Goal: Task Accomplishment & Management: Use online tool/utility

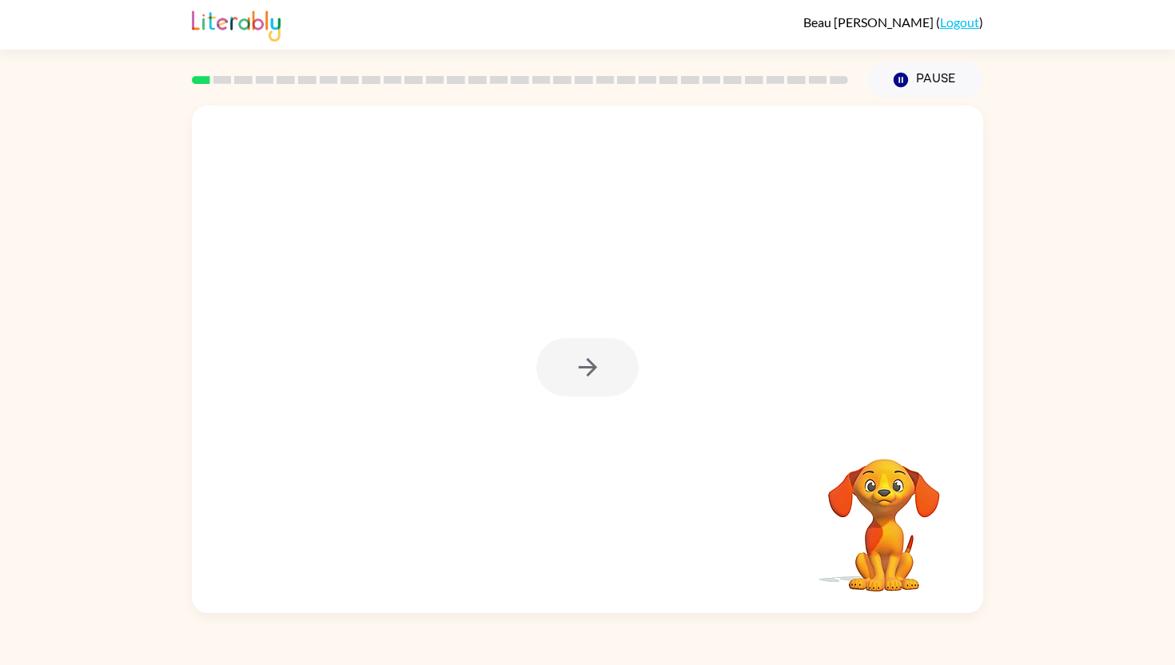
click at [590, 371] on div at bounding box center [587, 367] width 102 height 58
click at [591, 371] on icon "button" at bounding box center [587, 367] width 18 height 18
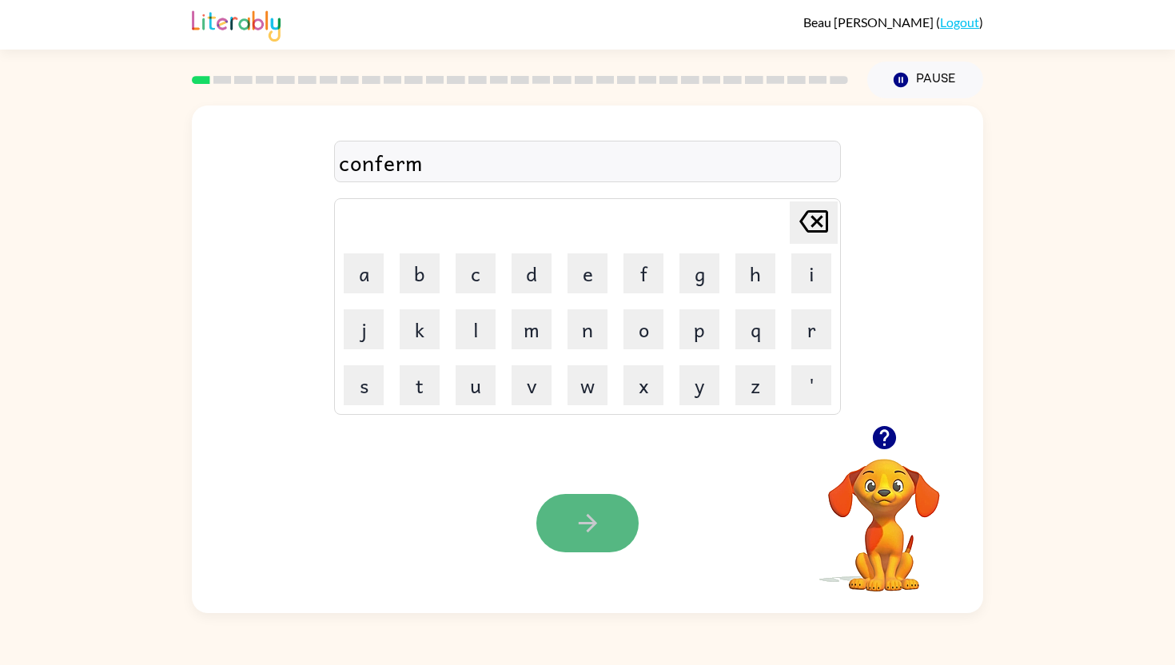
click at [584, 518] on icon "button" at bounding box center [588, 523] width 28 height 28
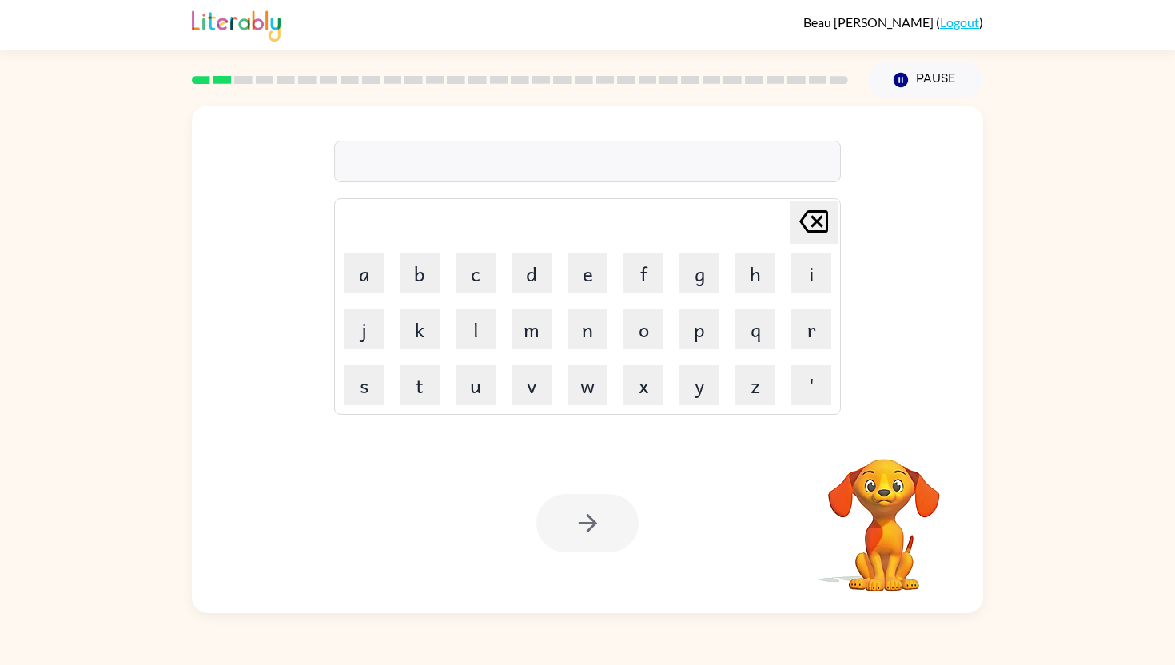
click at [623, 153] on div at bounding box center [587, 162] width 507 height 42
click at [590, 511] on icon "button" at bounding box center [588, 523] width 28 height 28
click at [531, 144] on div at bounding box center [587, 162] width 507 height 42
click at [535, 162] on div at bounding box center [587, 162] width 507 height 42
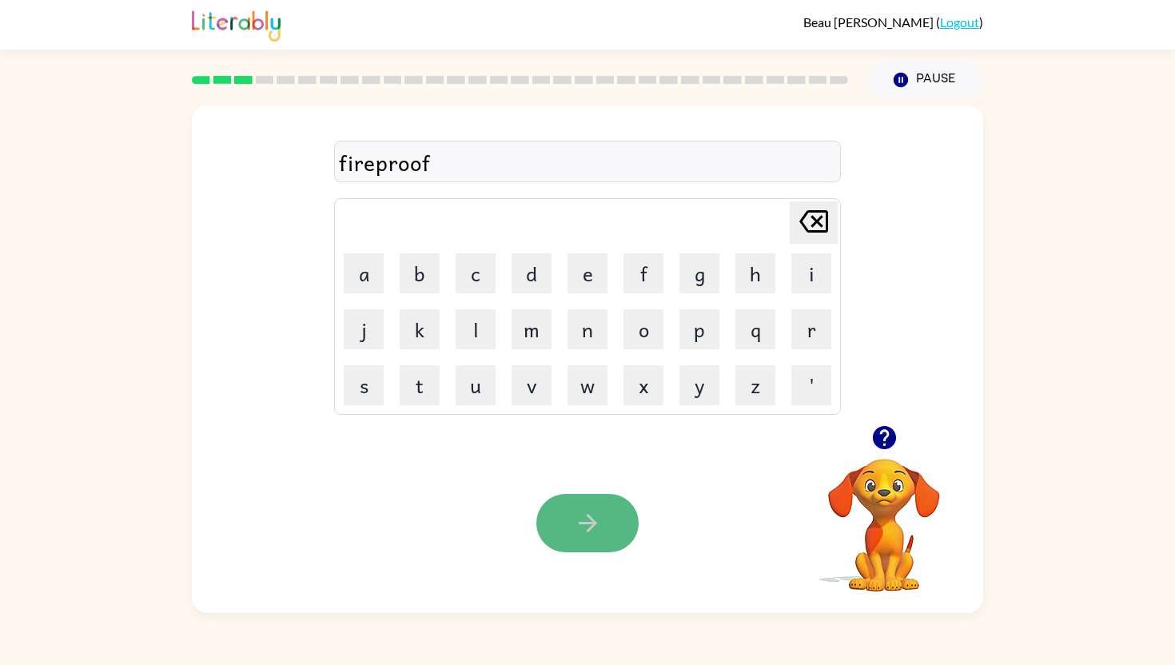
click at [626, 517] on button "button" at bounding box center [587, 523] width 102 height 58
click at [586, 520] on icon "button" at bounding box center [588, 523] width 28 height 28
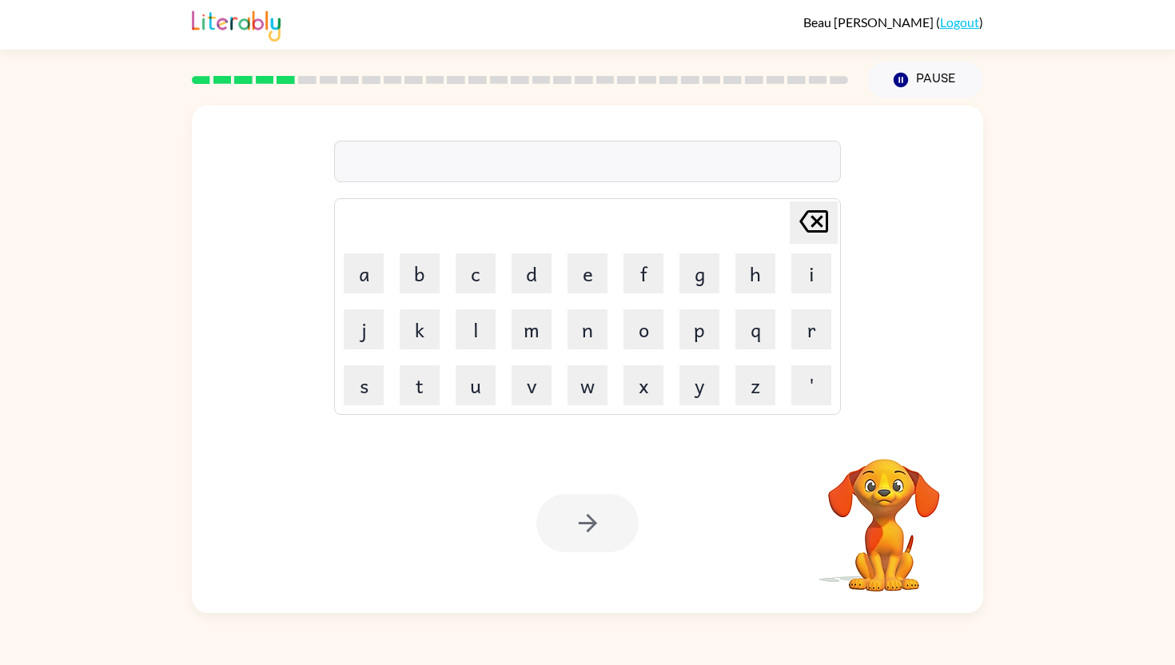
click at [459, 171] on div at bounding box center [587, 162] width 507 height 42
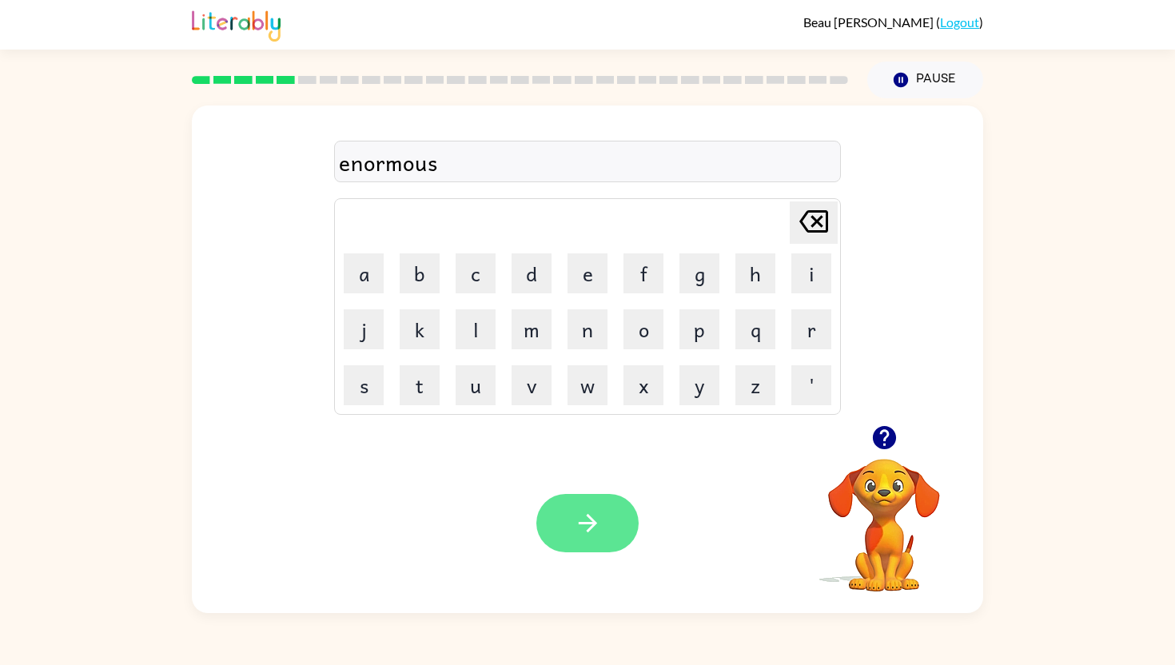
click at [602, 526] on button "button" at bounding box center [587, 523] width 102 height 58
click at [384, 165] on div "notalble" at bounding box center [587, 162] width 497 height 34
click at [595, 519] on icon "button" at bounding box center [588, 523] width 28 height 28
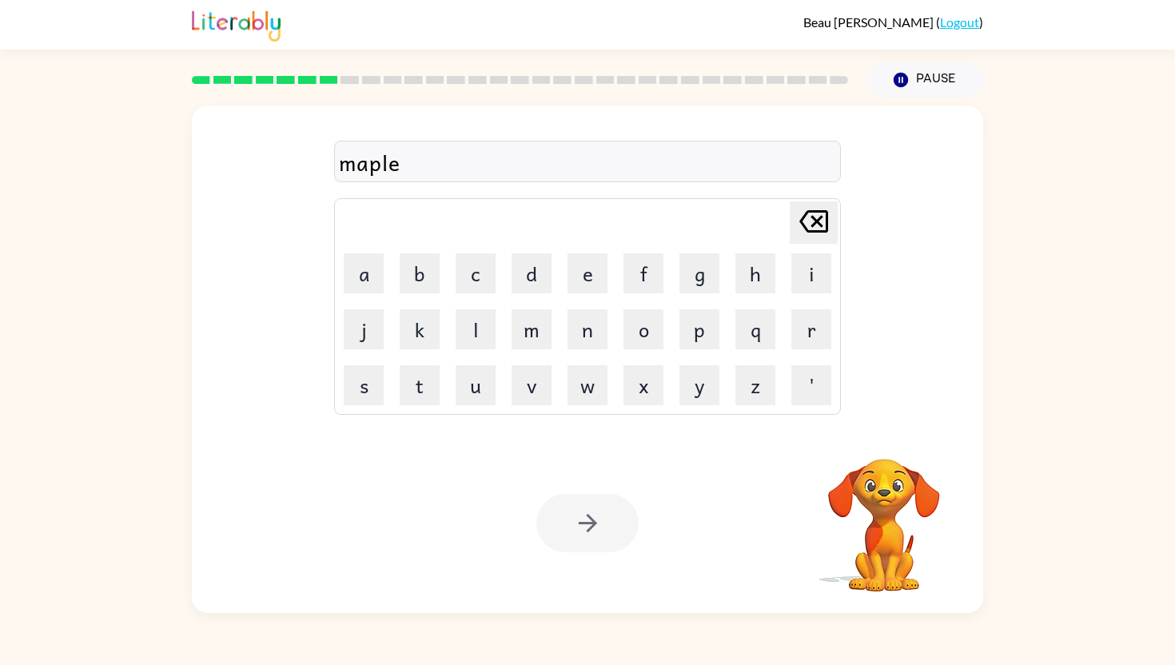
click at [596, 524] on div at bounding box center [587, 523] width 102 height 58
click at [562, 518] on div at bounding box center [587, 523] width 102 height 58
click at [583, 519] on icon "button" at bounding box center [588, 523] width 28 height 28
click at [525, 169] on div at bounding box center [587, 162] width 507 height 42
click at [584, 510] on icon "button" at bounding box center [588, 523] width 28 height 28
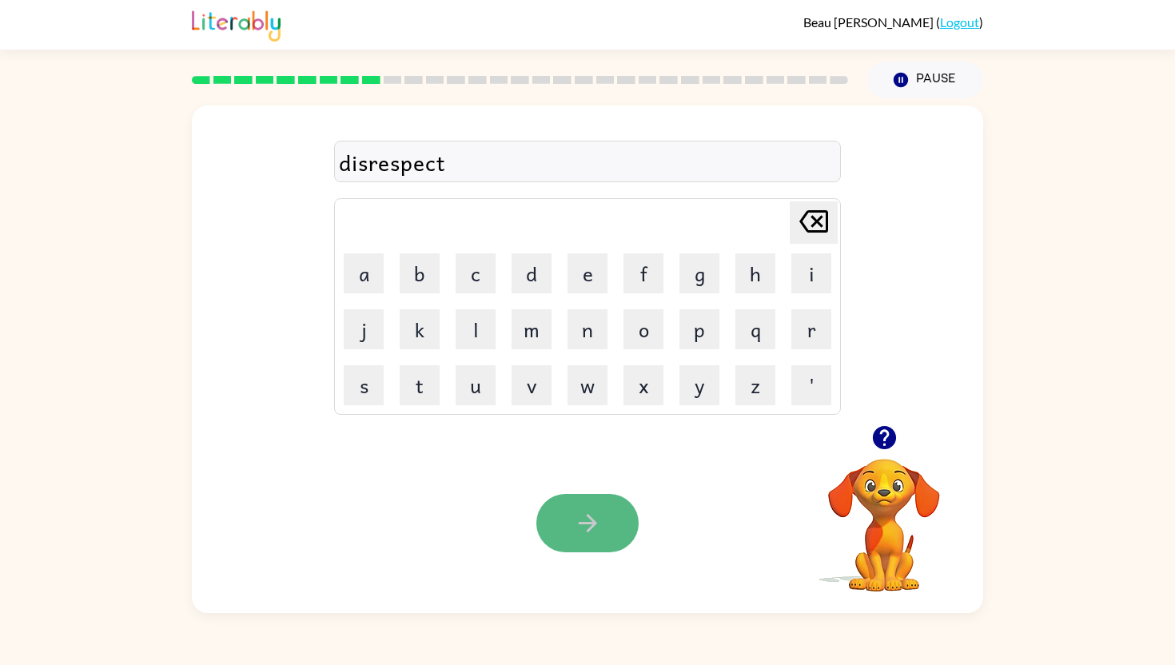
click at [620, 507] on button "button" at bounding box center [587, 523] width 102 height 58
click at [557, 521] on button "button" at bounding box center [587, 523] width 102 height 58
click at [615, 535] on button "button" at bounding box center [587, 523] width 102 height 58
click at [595, 515] on icon "button" at bounding box center [588, 523] width 28 height 28
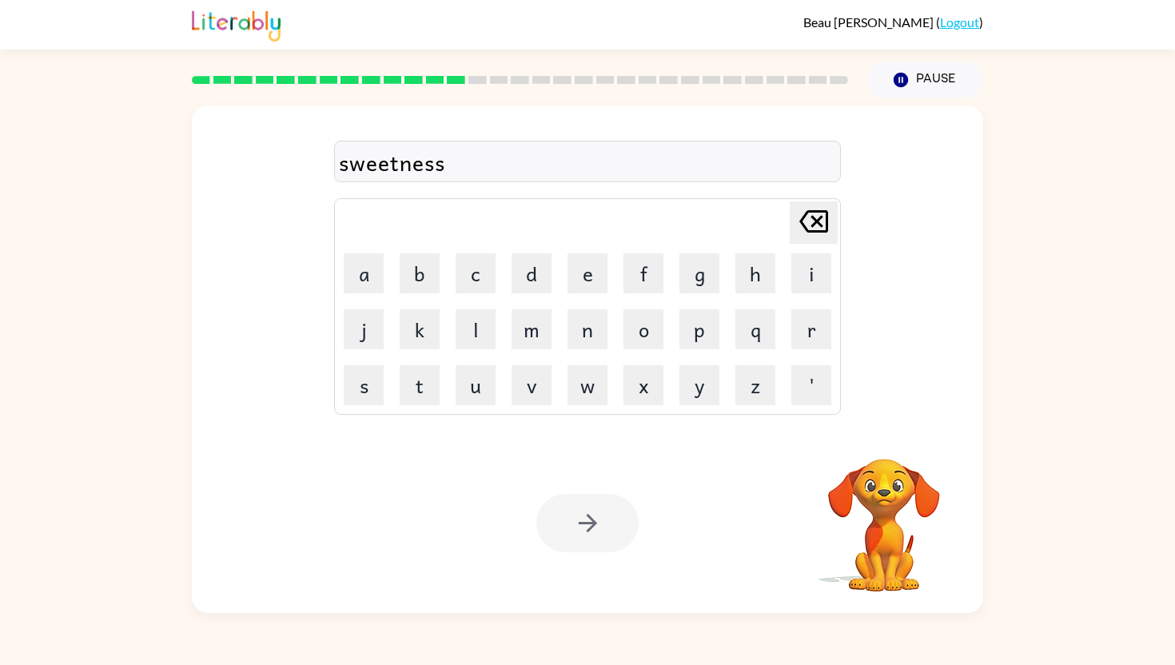
click at [595, 515] on div at bounding box center [587, 523] width 102 height 58
click at [595, 515] on icon "button" at bounding box center [588, 523] width 28 height 28
click at [601, 523] on button "button" at bounding box center [587, 523] width 102 height 58
click at [597, 515] on div at bounding box center [587, 523] width 102 height 58
click at [567, 518] on div at bounding box center [587, 523] width 102 height 58
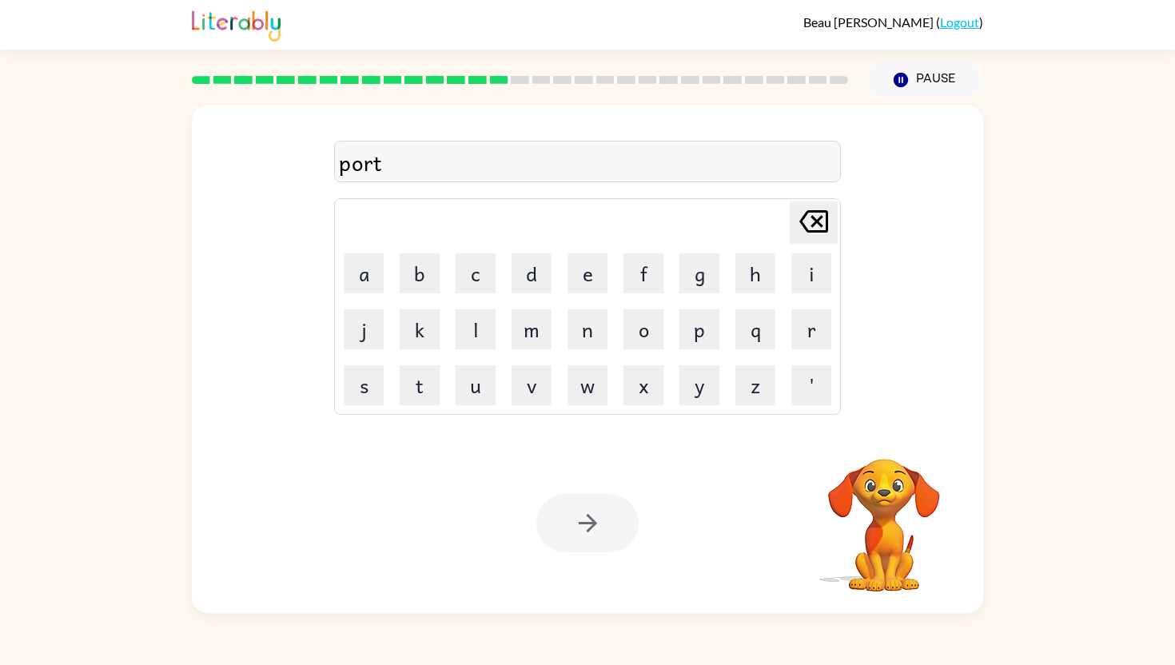
click at [612, 523] on div at bounding box center [587, 523] width 102 height 58
click at [592, 522] on icon "button" at bounding box center [587, 523] width 18 height 18
click at [584, 527] on div at bounding box center [587, 523] width 102 height 58
click at [580, 518] on icon "button" at bounding box center [588, 523] width 28 height 28
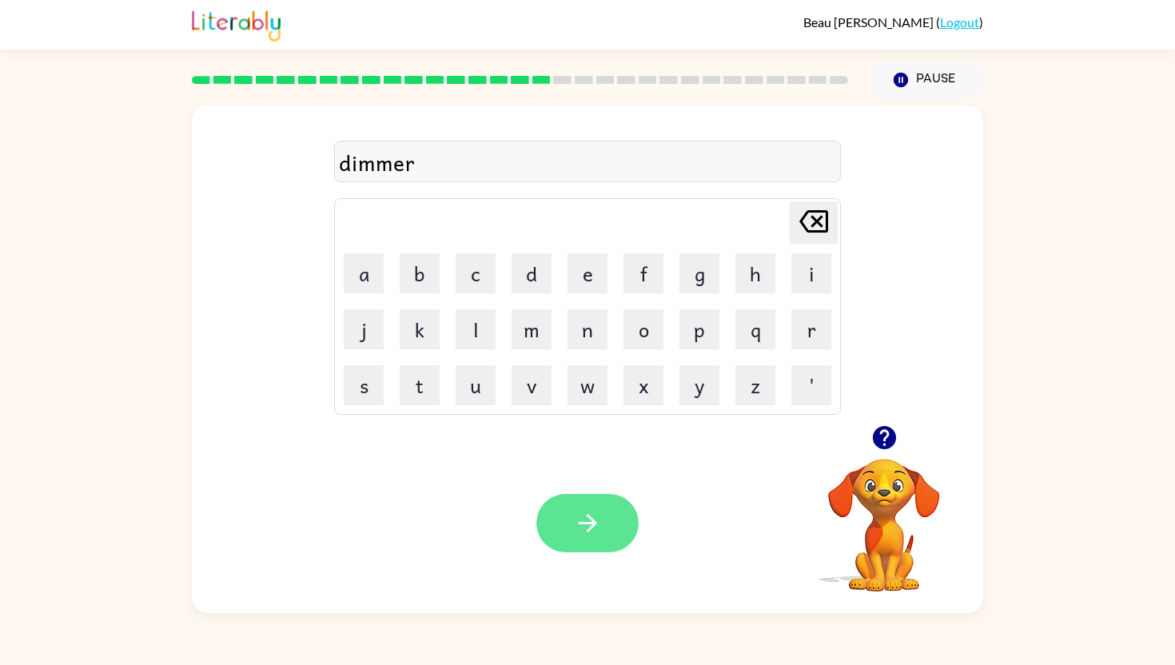
click at [593, 539] on button "button" at bounding box center [587, 523] width 102 height 58
click at [587, 523] on icon "button" at bounding box center [587, 523] width 18 height 18
click at [579, 509] on icon "button" at bounding box center [588, 523] width 28 height 28
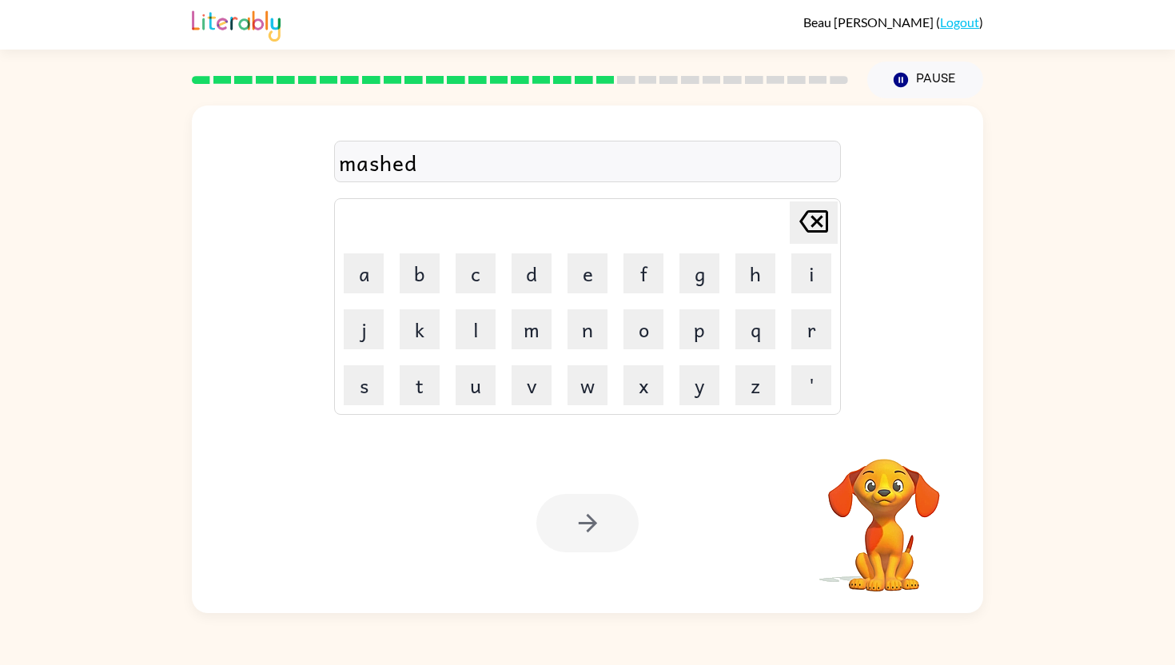
click at [583, 523] on div at bounding box center [587, 523] width 102 height 58
click at [583, 523] on icon "button" at bounding box center [587, 523] width 18 height 18
click at [578, 523] on div at bounding box center [587, 523] width 102 height 58
click at [606, 515] on button "button" at bounding box center [587, 523] width 102 height 58
click at [590, 531] on icon "button" at bounding box center [588, 523] width 28 height 28
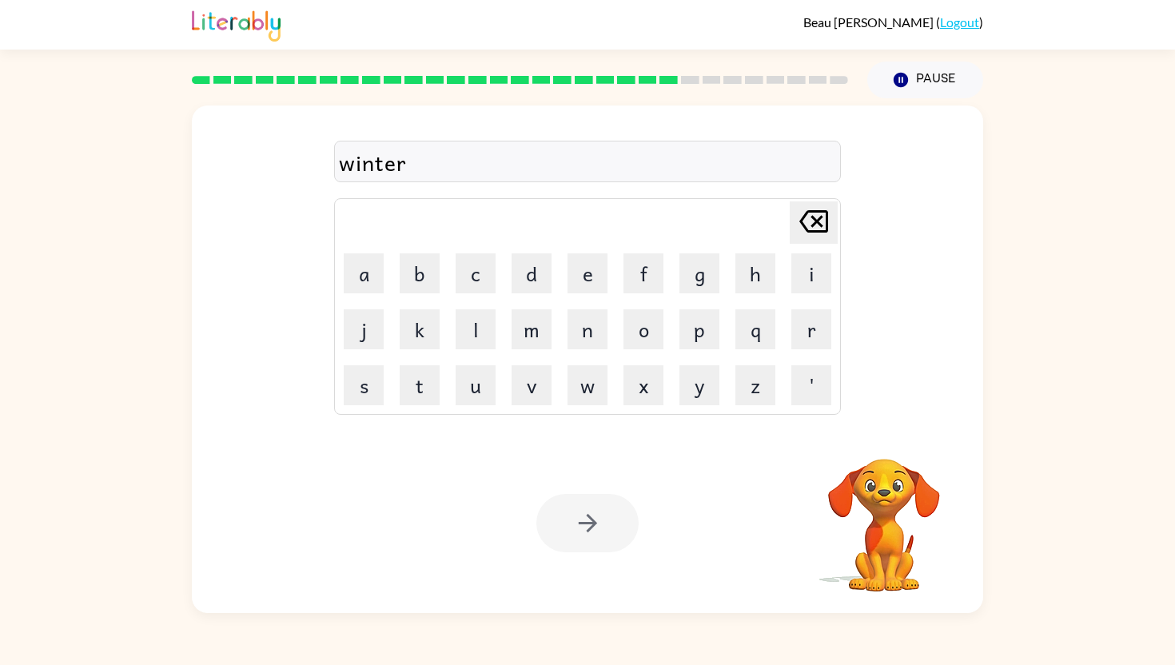
click at [590, 531] on div at bounding box center [587, 523] width 102 height 58
click at [589, 527] on div at bounding box center [587, 523] width 102 height 58
click at [586, 527] on icon "button" at bounding box center [588, 523] width 28 height 28
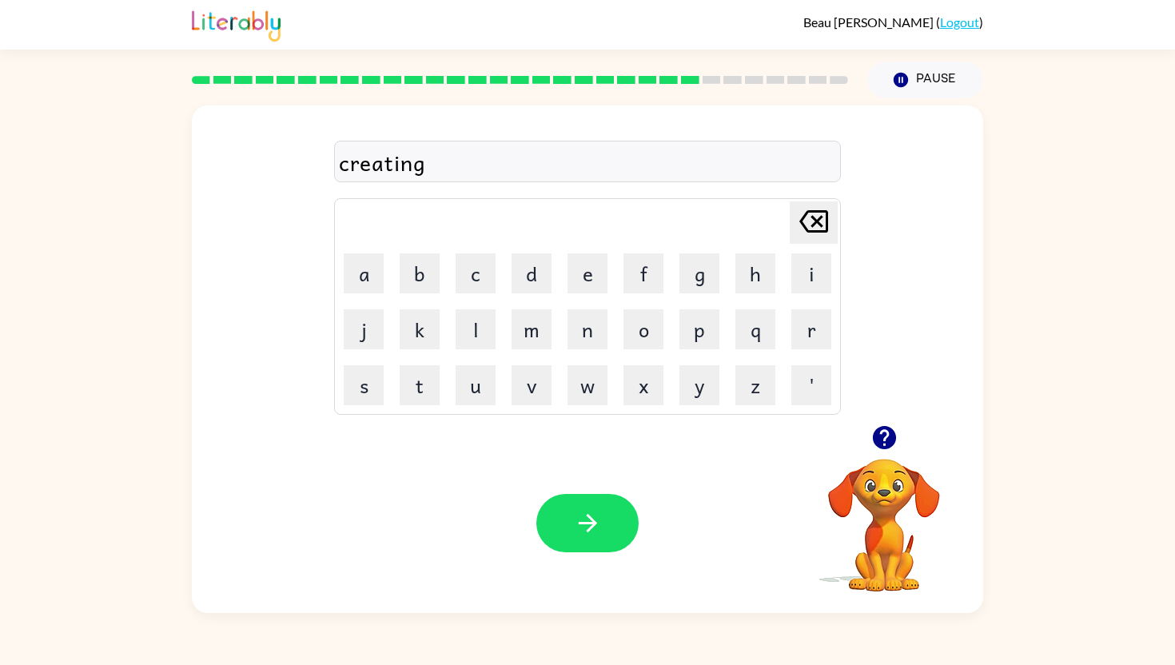
click at [666, 510] on div "Your browser must support playing .mp4 files to use Literably. Please try using…" at bounding box center [587, 523] width 791 height 180
click at [610, 531] on button "button" at bounding box center [587, 523] width 102 height 58
click at [598, 527] on icon "button" at bounding box center [588, 523] width 28 height 28
click at [609, 528] on button "button" at bounding box center [587, 523] width 102 height 58
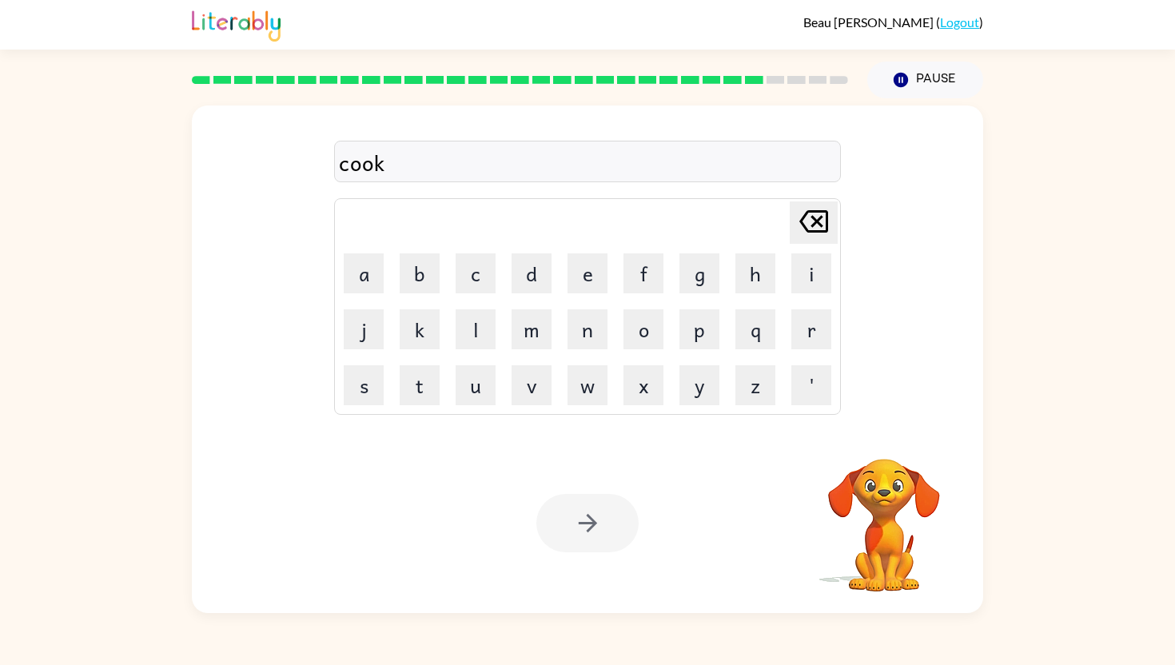
click at [609, 528] on div at bounding box center [587, 523] width 102 height 58
click at [575, 529] on div at bounding box center [587, 523] width 102 height 58
click at [580, 517] on div at bounding box center [587, 523] width 102 height 58
click at [582, 517] on icon "button" at bounding box center [588, 523] width 28 height 28
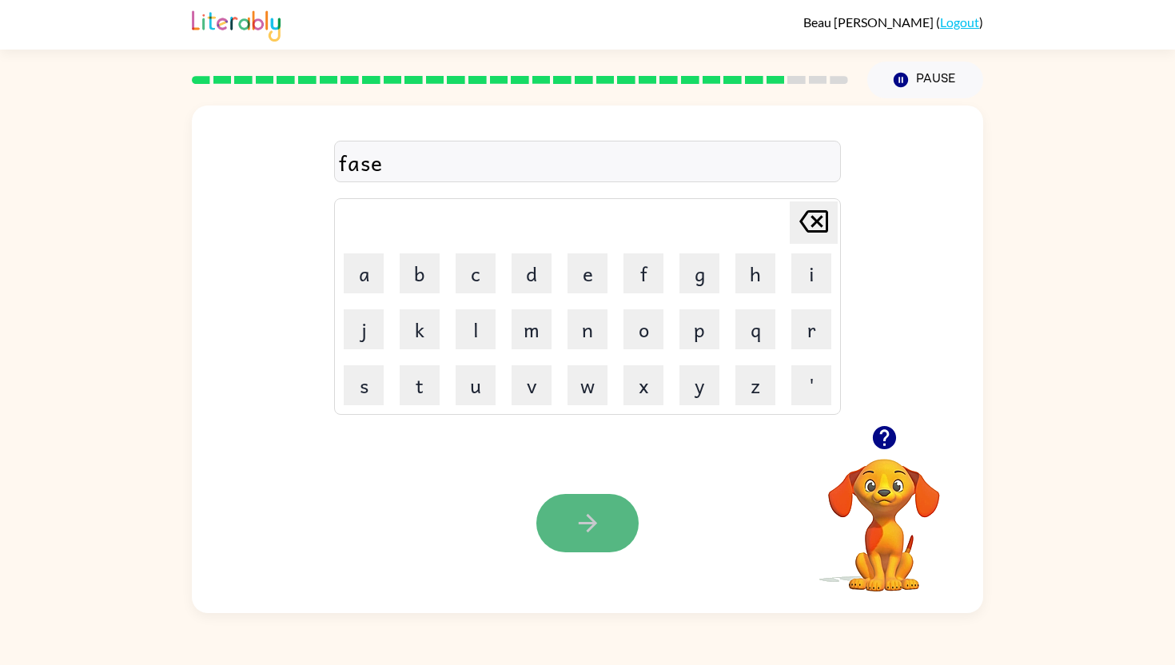
click at [626, 516] on button "button" at bounding box center [587, 523] width 102 height 58
click at [598, 546] on button "button" at bounding box center [587, 523] width 102 height 58
click at [583, 535] on icon "button" at bounding box center [588, 523] width 28 height 28
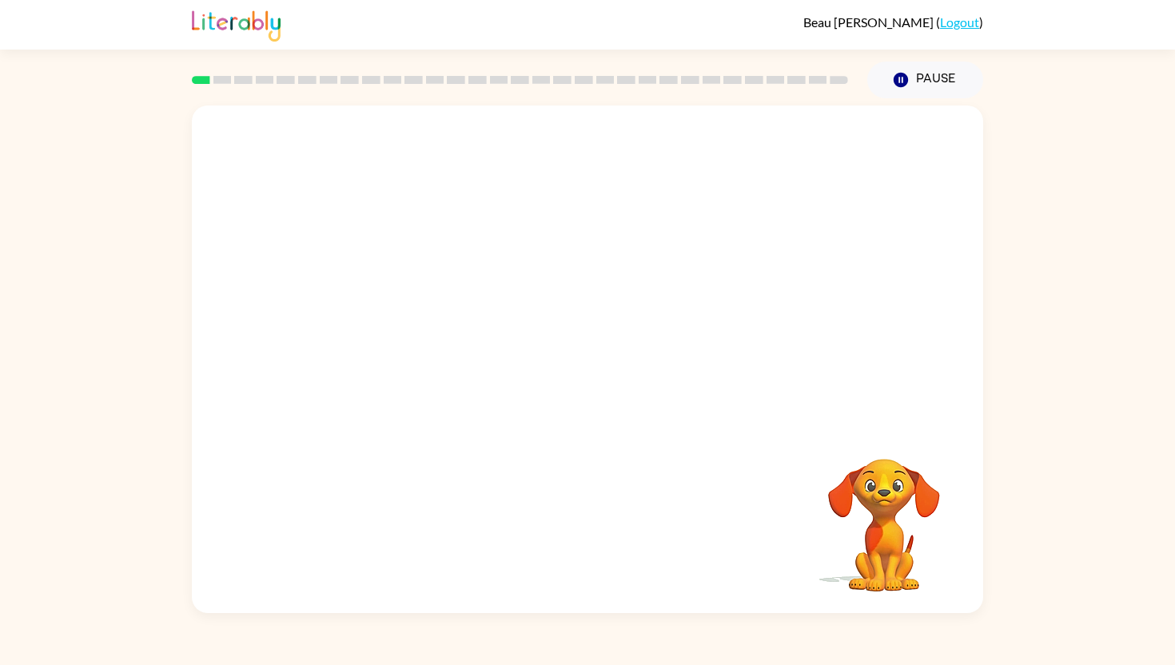
click at [1034, 264] on div "Your browser must support playing .mp4 files to use Literably. Please try using…" at bounding box center [587, 355] width 1175 height 515
click at [370, 326] on video "Your browser must support playing .mp4 files to use Literably. Please try using…" at bounding box center [587, 265] width 791 height 320
click at [382, 336] on video "Your browser must support playing .mp4 files to use Literably. Please try using…" at bounding box center [587, 265] width 791 height 320
click at [605, 374] on div at bounding box center [587, 367] width 102 height 58
click at [586, 370] on div at bounding box center [587, 367] width 102 height 58
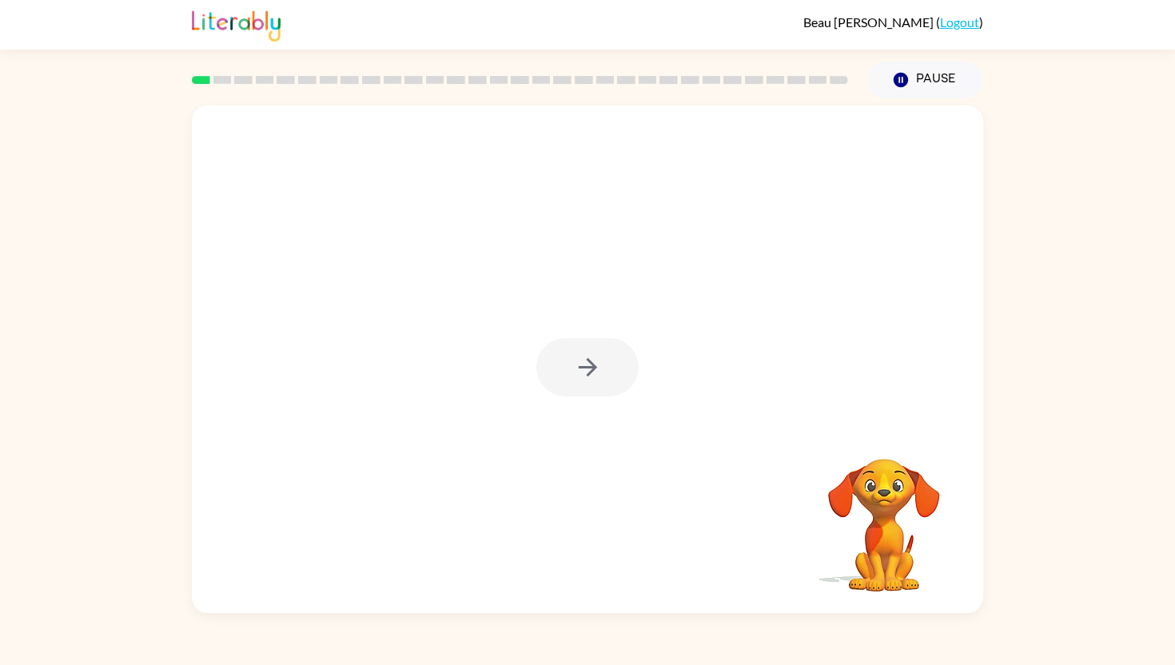
click at [586, 370] on div at bounding box center [587, 367] width 102 height 58
click at [586, 370] on icon "button" at bounding box center [588, 367] width 28 height 28
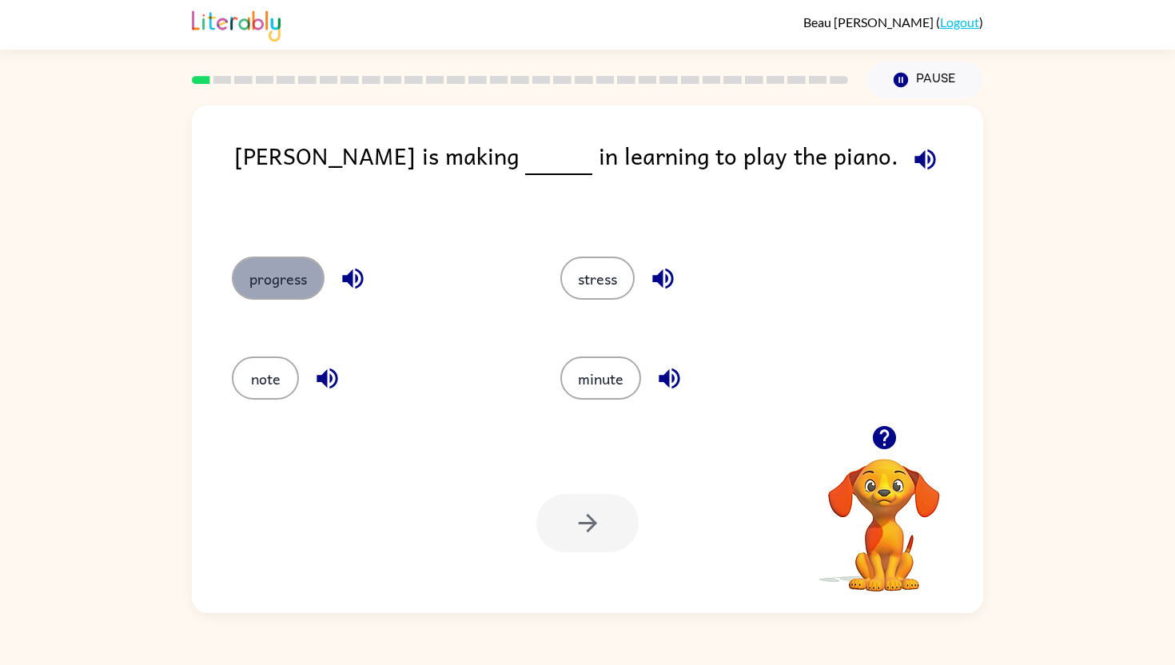
click at [285, 278] on button "progress" at bounding box center [278, 277] width 93 height 43
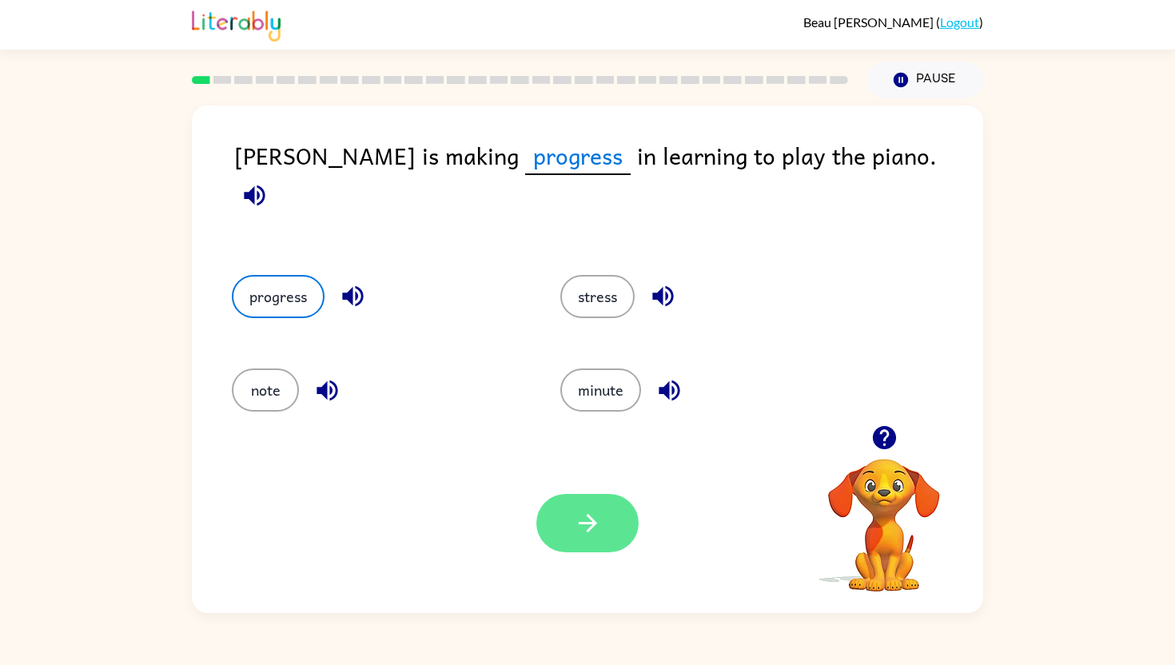
click at [621, 531] on button "button" at bounding box center [587, 523] width 102 height 58
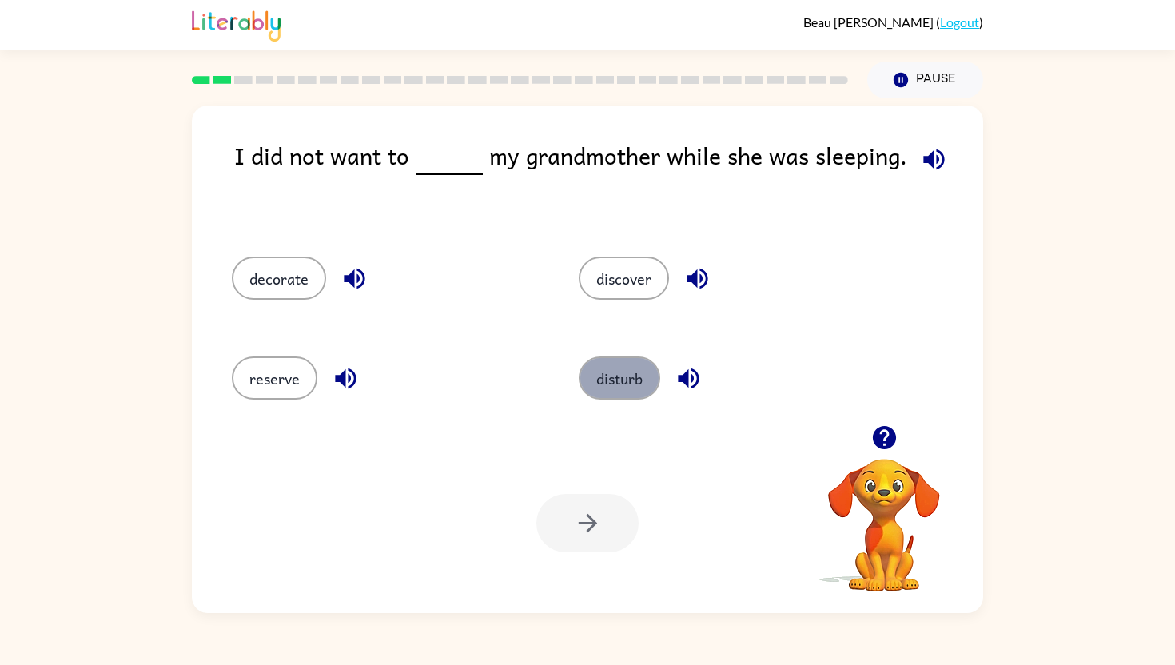
click at [627, 379] on button "disturb" at bounding box center [619, 377] width 82 height 43
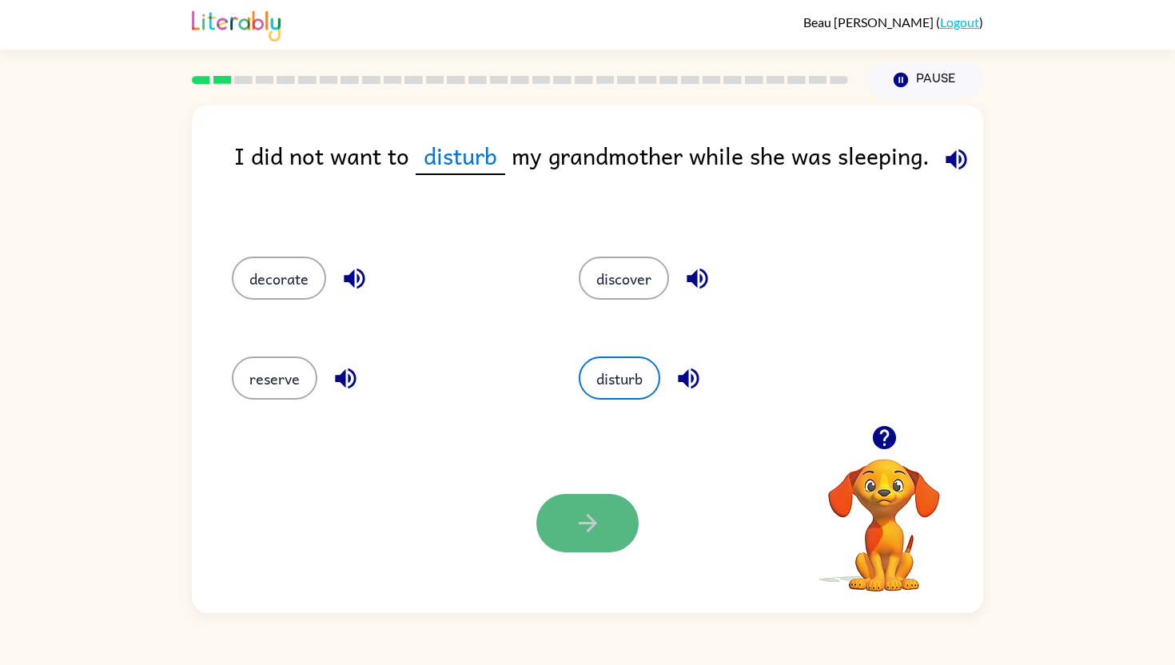
click at [597, 499] on button "button" at bounding box center [587, 523] width 102 height 58
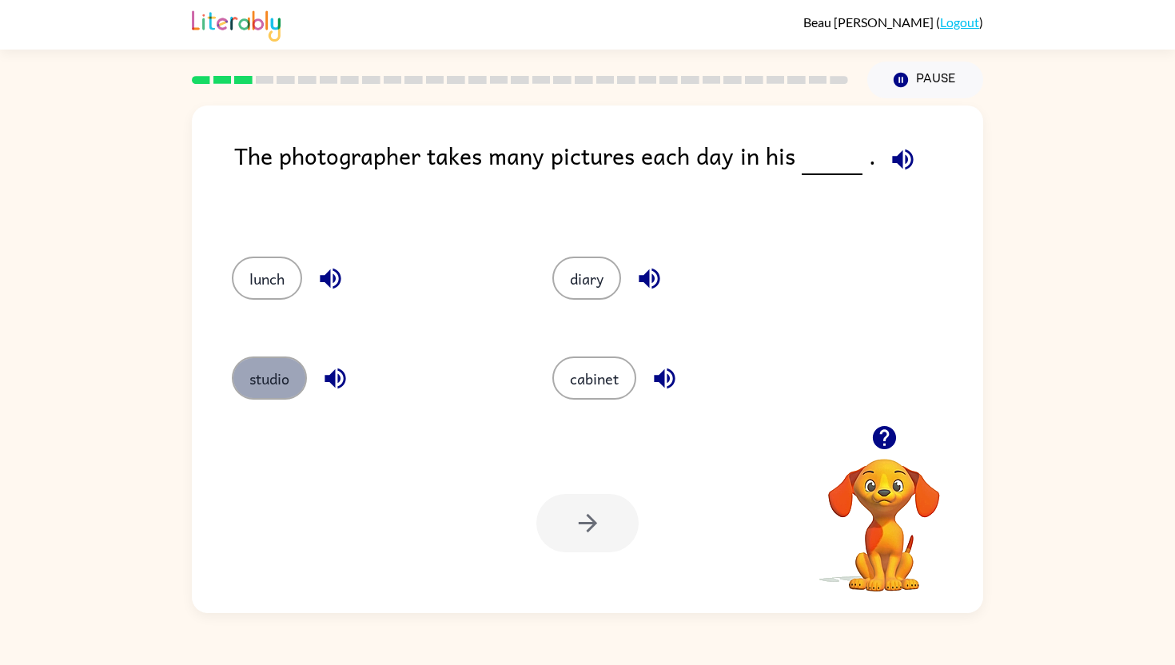
click at [296, 376] on button "studio" at bounding box center [269, 377] width 75 height 43
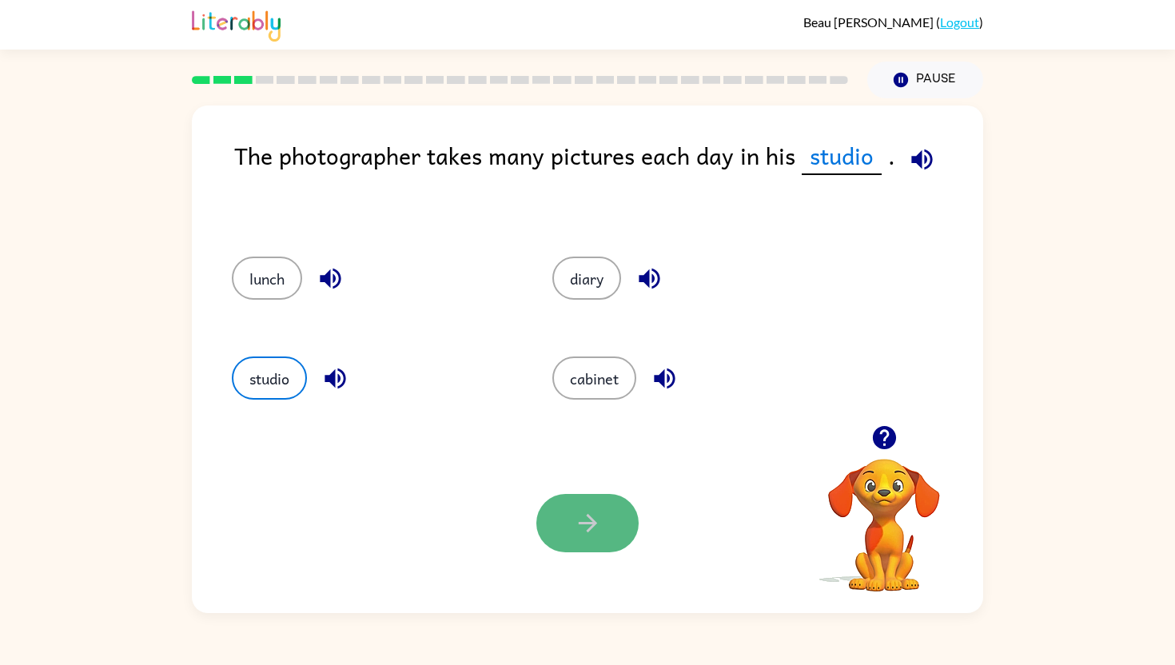
click at [563, 513] on button "button" at bounding box center [587, 523] width 102 height 58
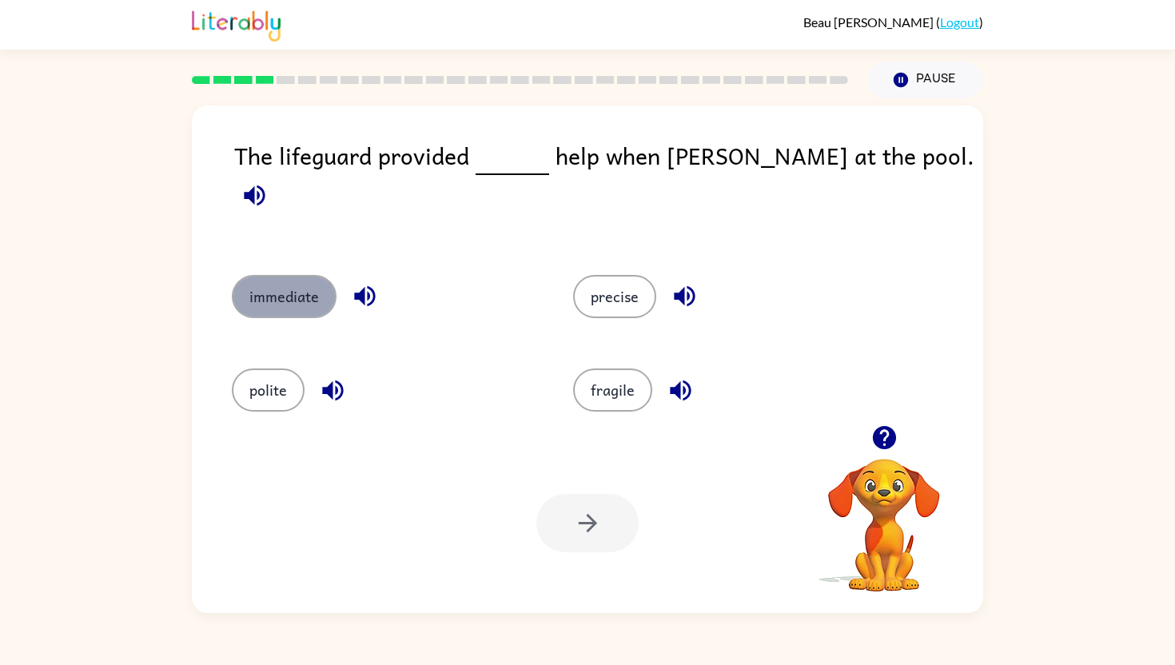
click at [302, 292] on button "immediate" at bounding box center [284, 296] width 105 height 43
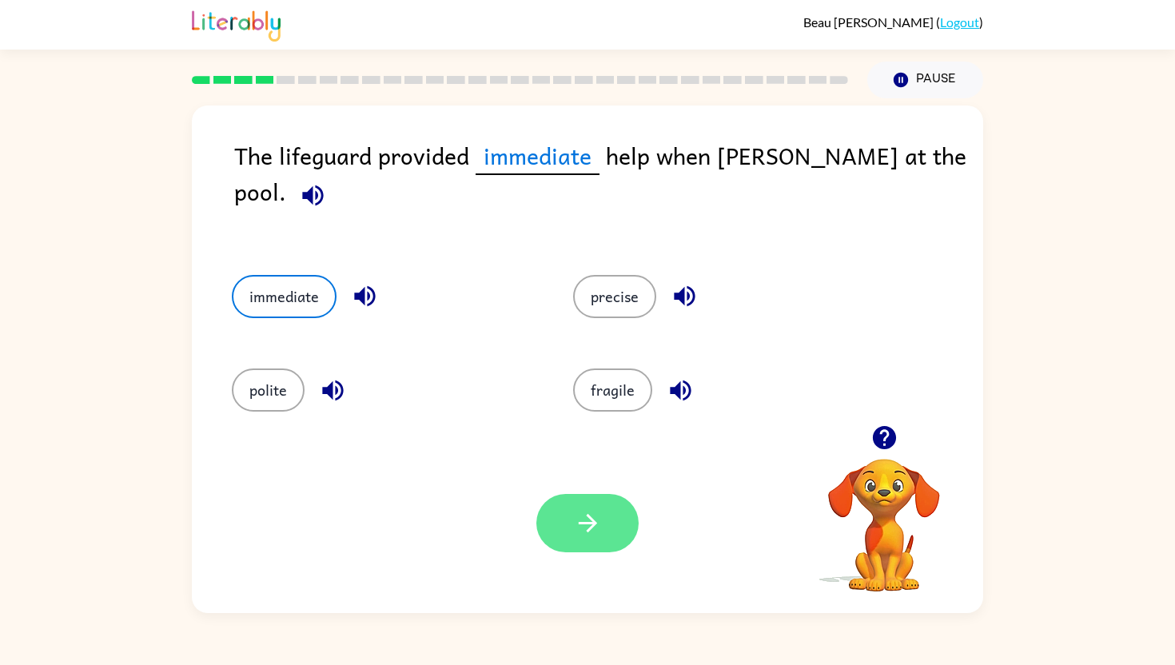
click at [583, 534] on icon "button" at bounding box center [588, 523] width 28 height 28
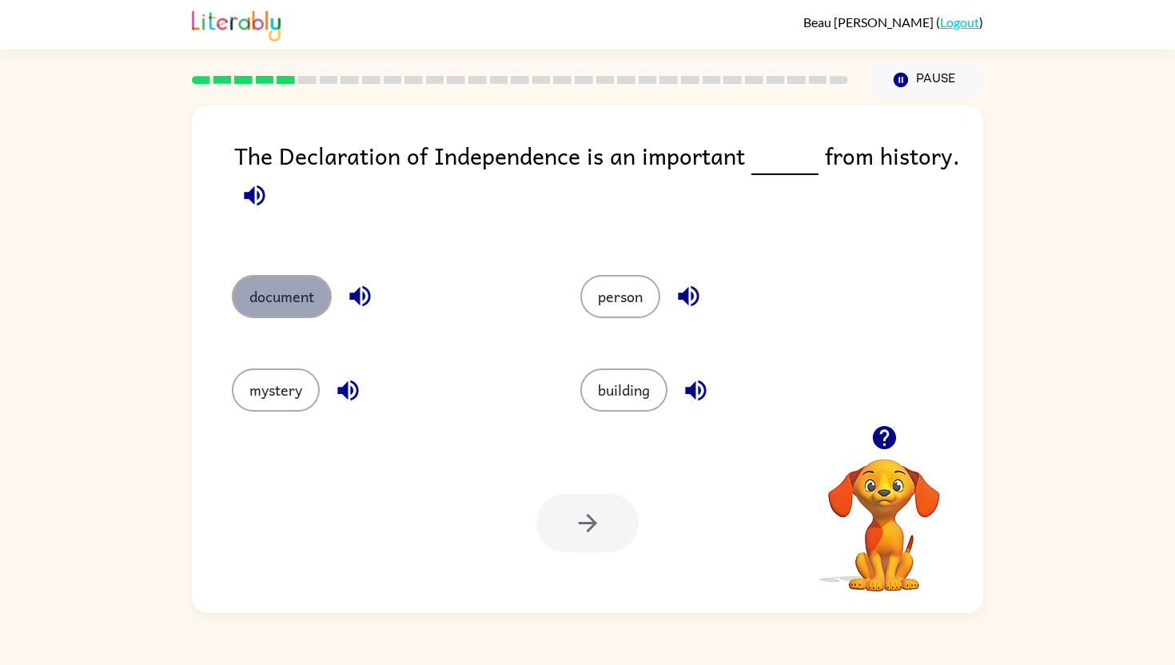
click at [266, 296] on button "document" at bounding box center [282, 296] width 100 height 43
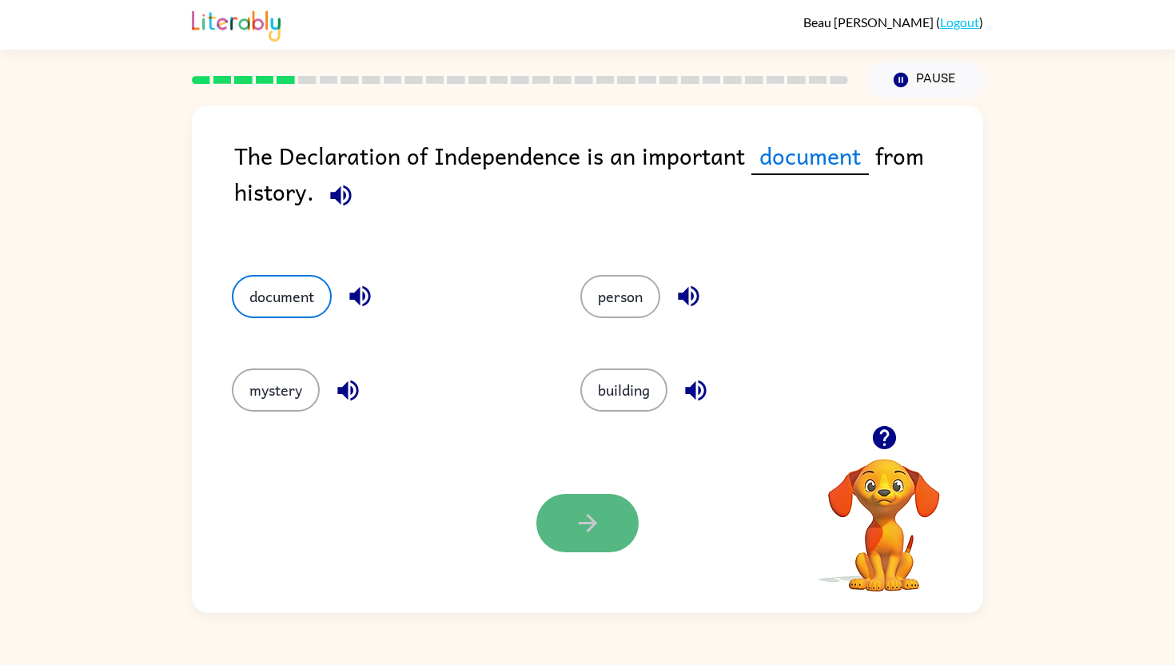
click at [608, 515] on button "button" at bounding box center [587, 523] width 102 height 58
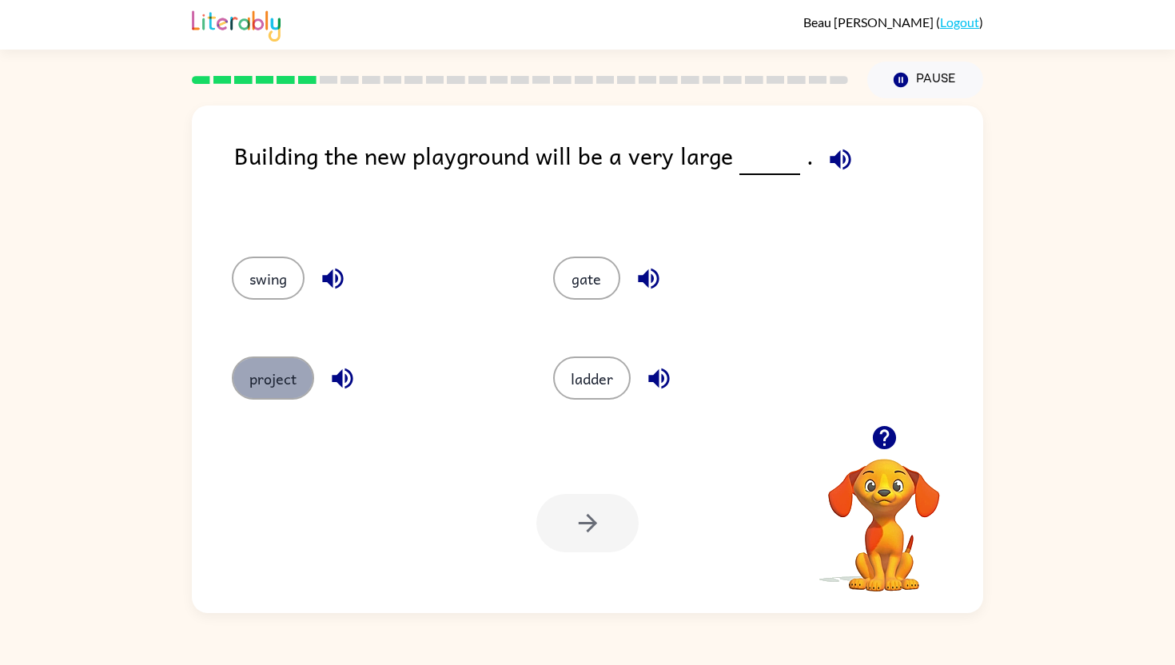
click at [274, 388] on button "project" at bounding box center [273, 377] width 82 height 43
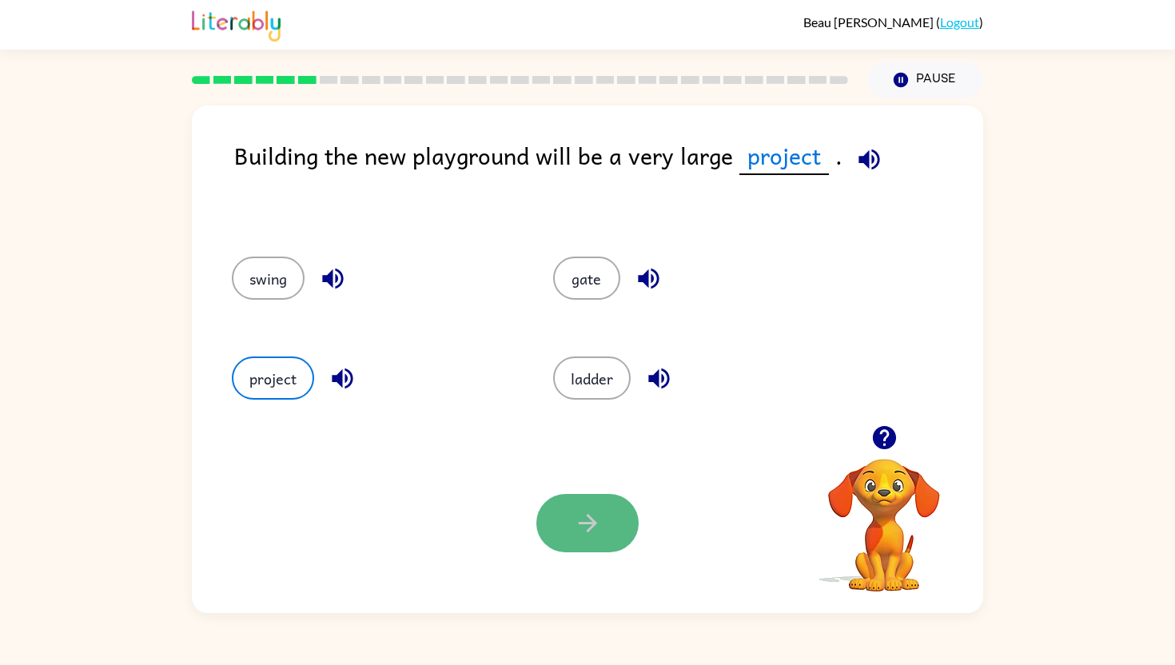
click at [590, 515] on icon "button" at bounding box center [588, 523] width 28 height 28
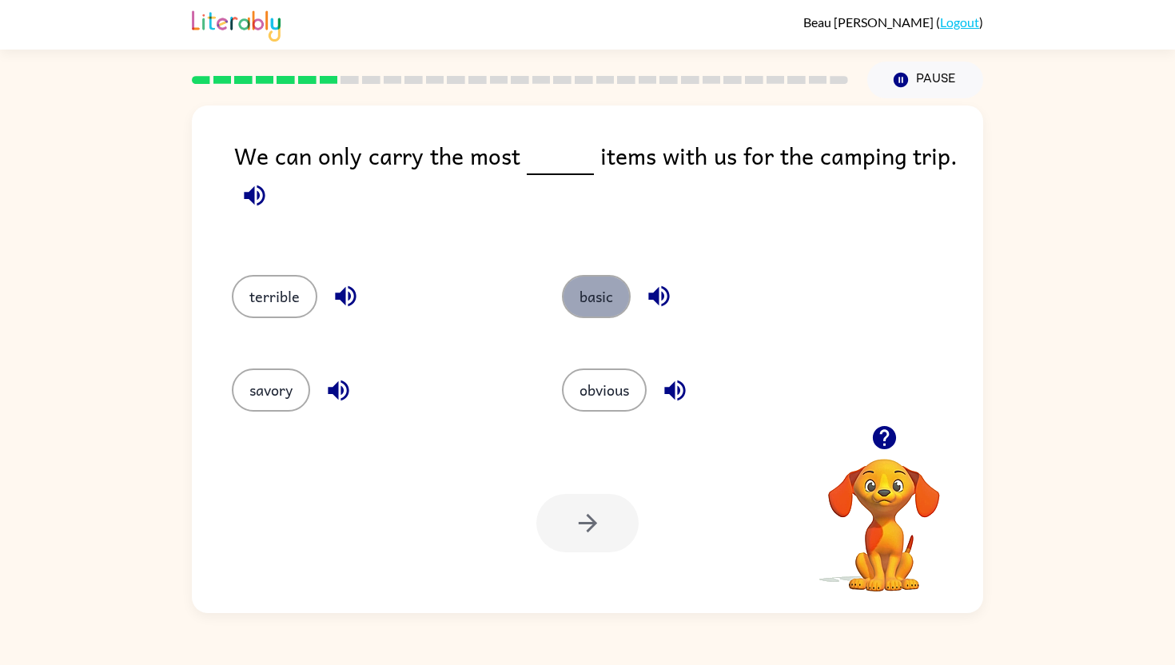
click at [596, 306] on button "basic" at bounding box center [596, 296] width 69 height 43
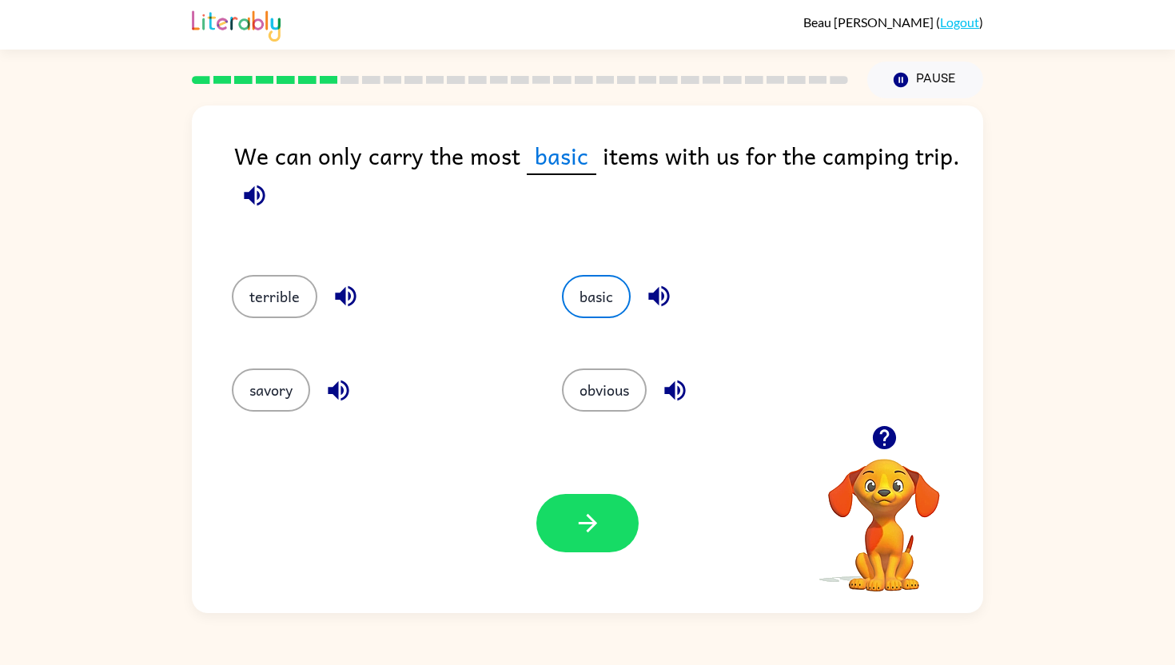
click at [590, 563] on div "Your browser must support playing .mp4 files to use Literably. Please try using…" at bounding box center [587, 523] width 791 height 180
click at [589, 536] on icon "button" at bounding box center [588, 523] width 28 height 28
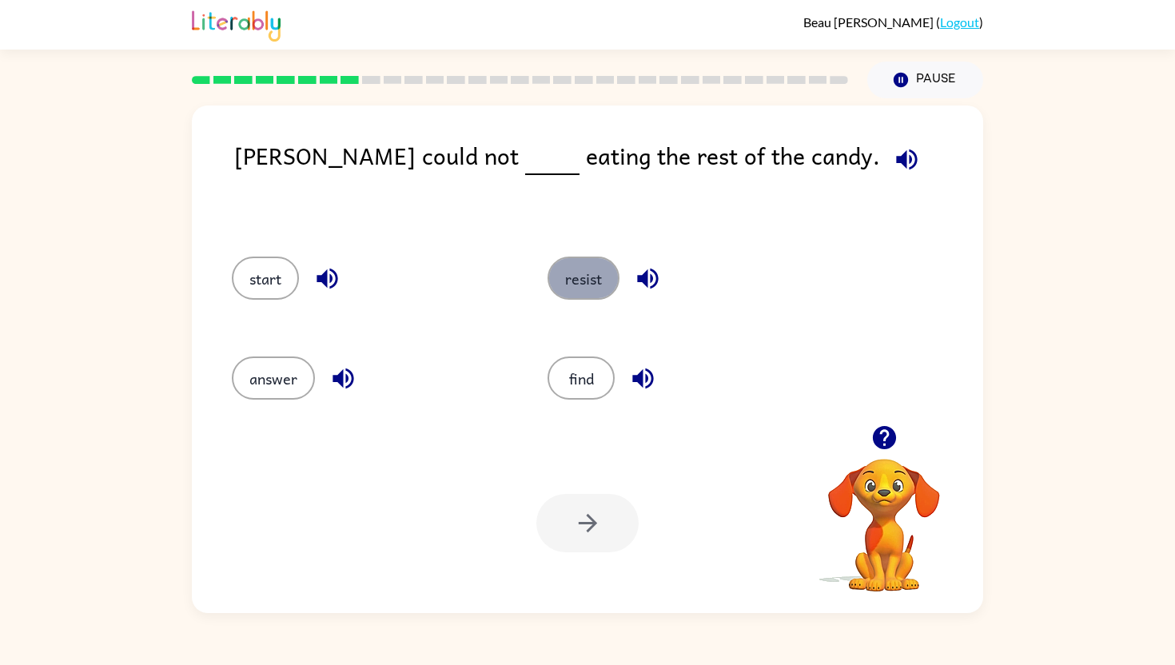
click at [582, 278] on button "resist" at bounding box center [583, 277] width 72 height 43
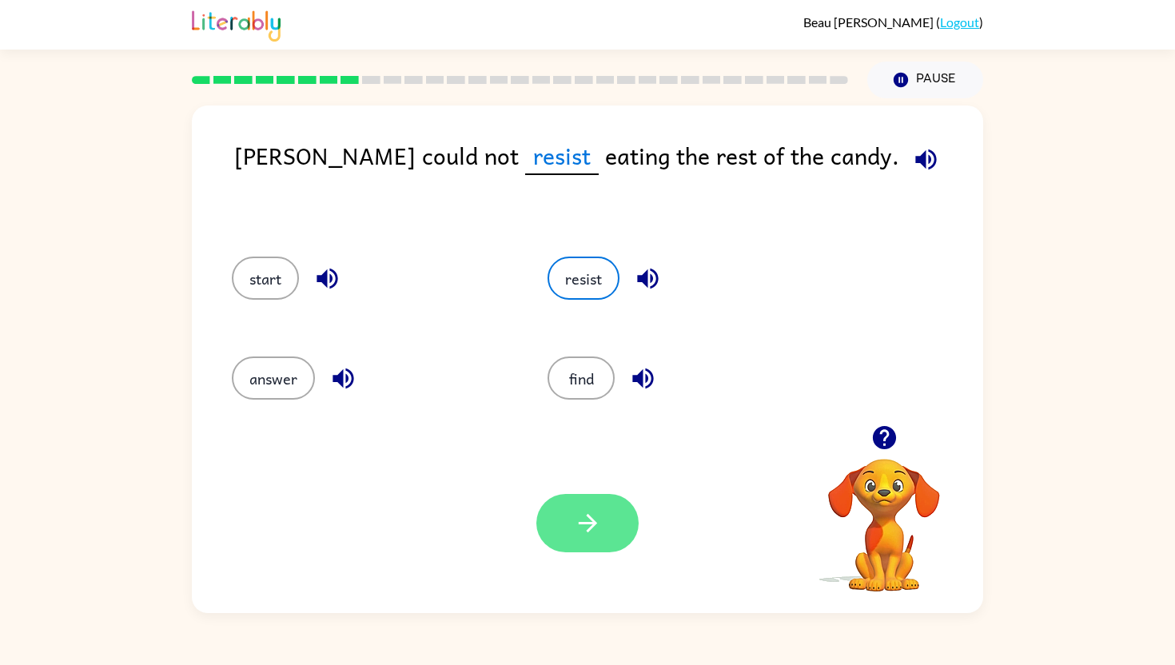
click at [579, 521] on icon "button" at bounding box center [588, 523] width 28 height 28
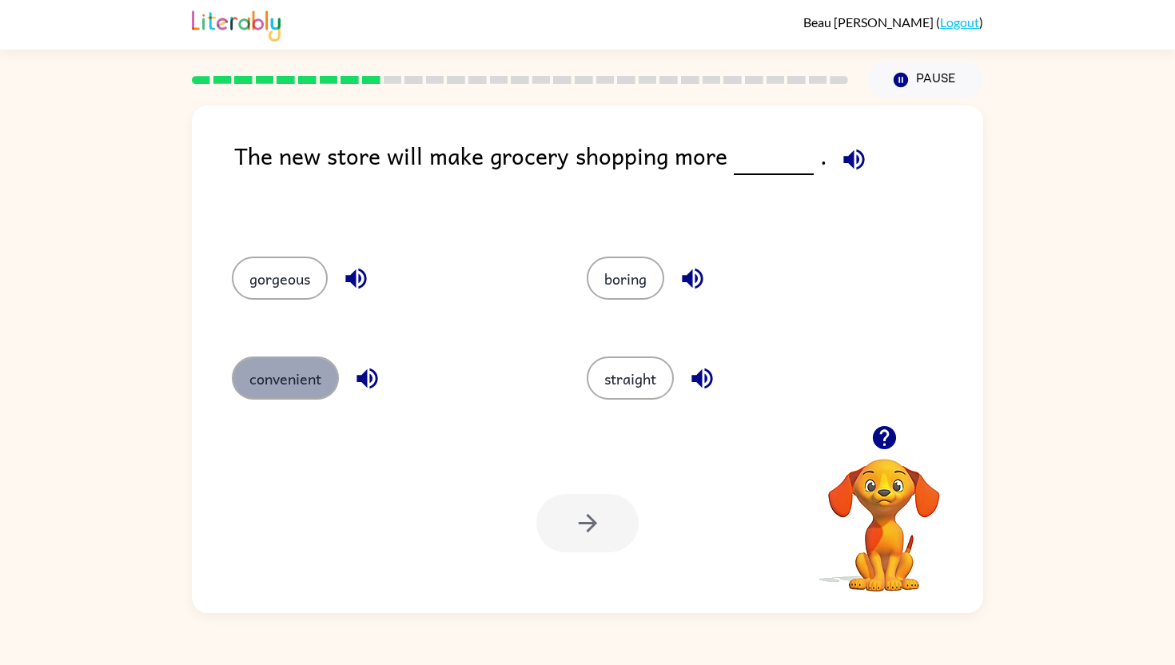
drag, startPoint x: 290, startPoint y: 377, endPoint x: 320, endPoint y: 377, distance: 30.4
click at [296, 377] on button "convenient" at bounding box center [285, 377] width 107 height 43
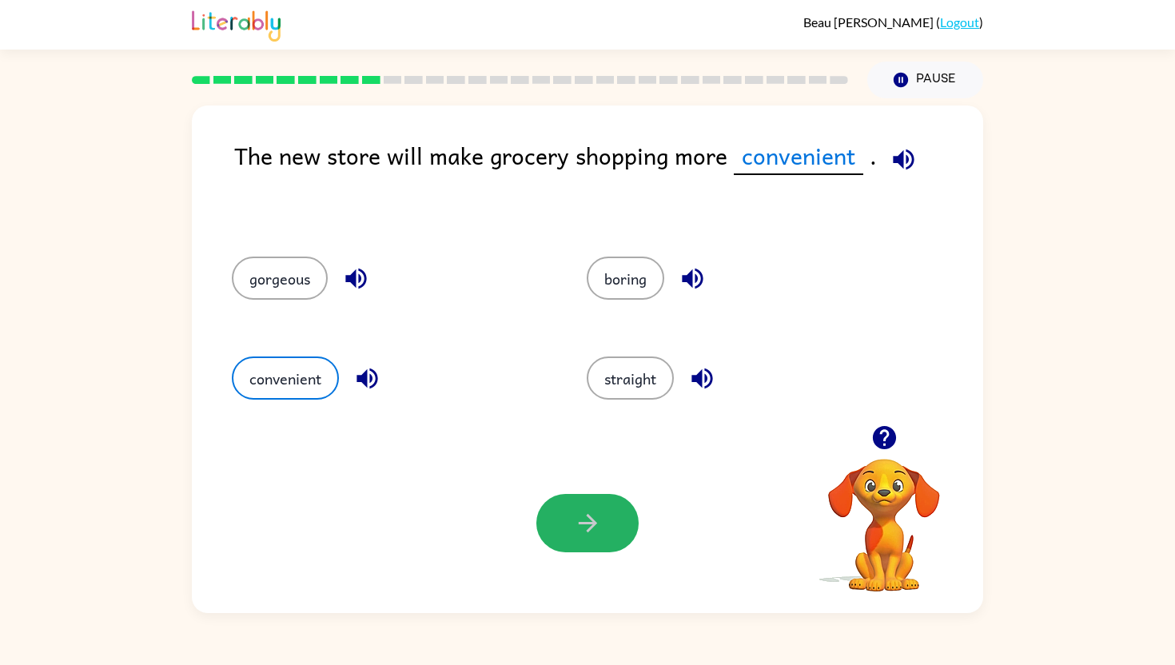
drag, startPoint x: 579, startPoint y: 508, endPoint x: 630, endPoint y: 600, distance: 104.8
click at [636, 607] on div "Your browser must support playing .mp4 files to use Literably. Please try using…" at bounding box center [587, 523] width 791 height 180
click at [589, 529] on icon "button" at bounding box center [587, 523] width 18 height 18
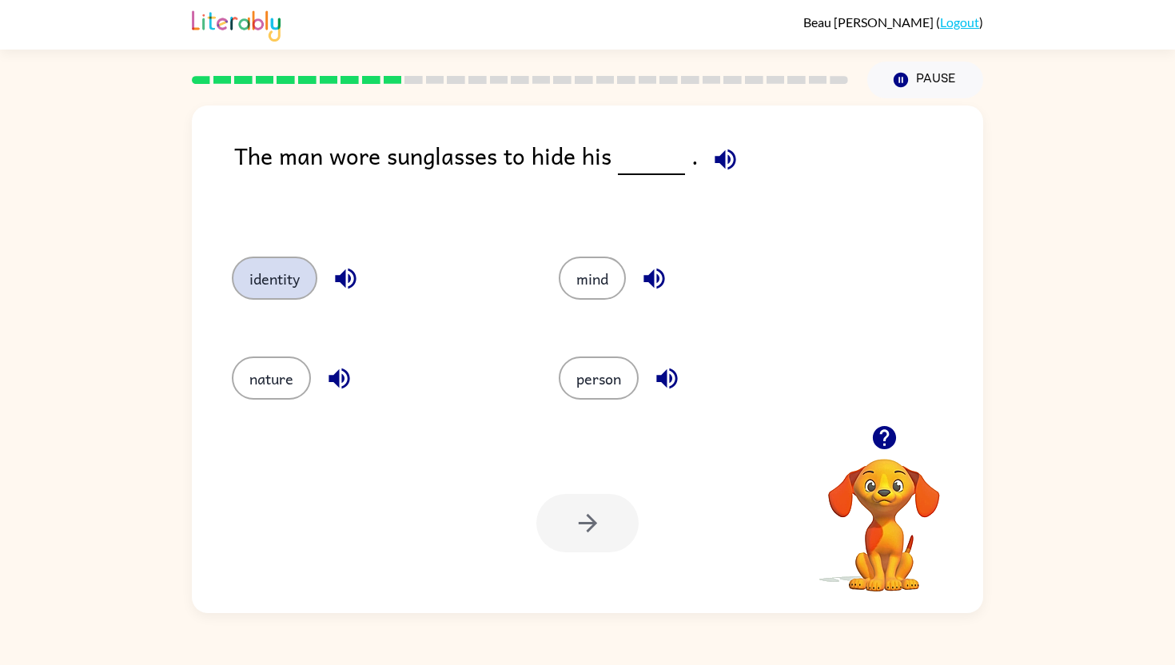
click at [249, 267] on button "identity" at bounding box center [274, 277] width 85 height 43
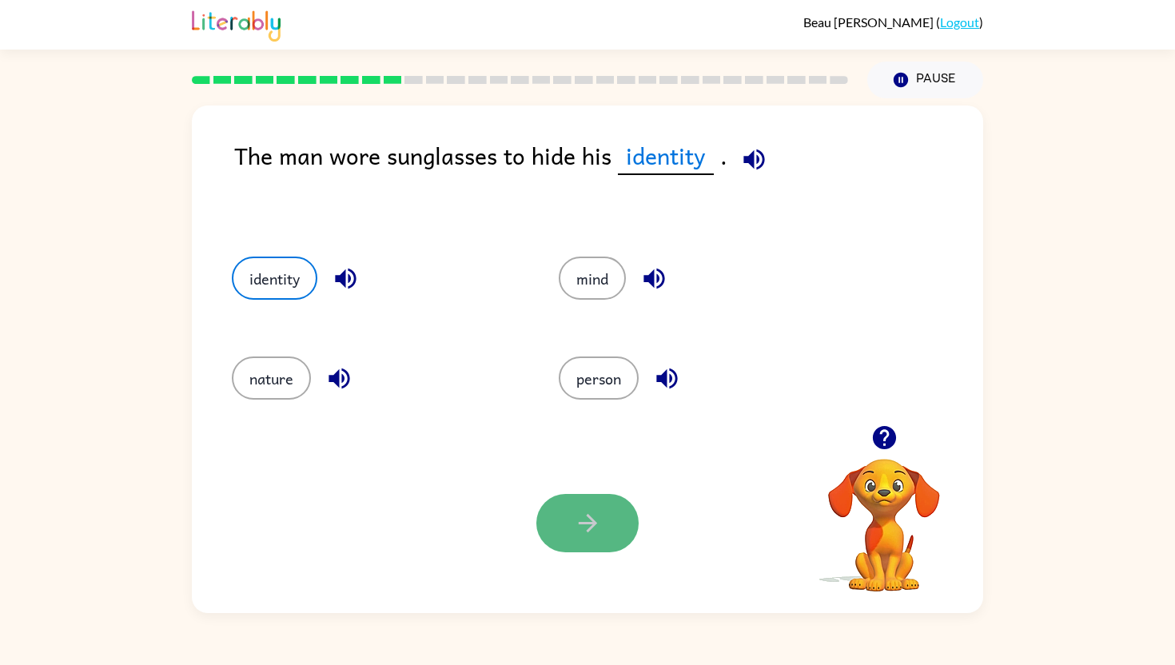
click at [621, 543] on button "button" at bounding box center [587, 523] width 102 height 58
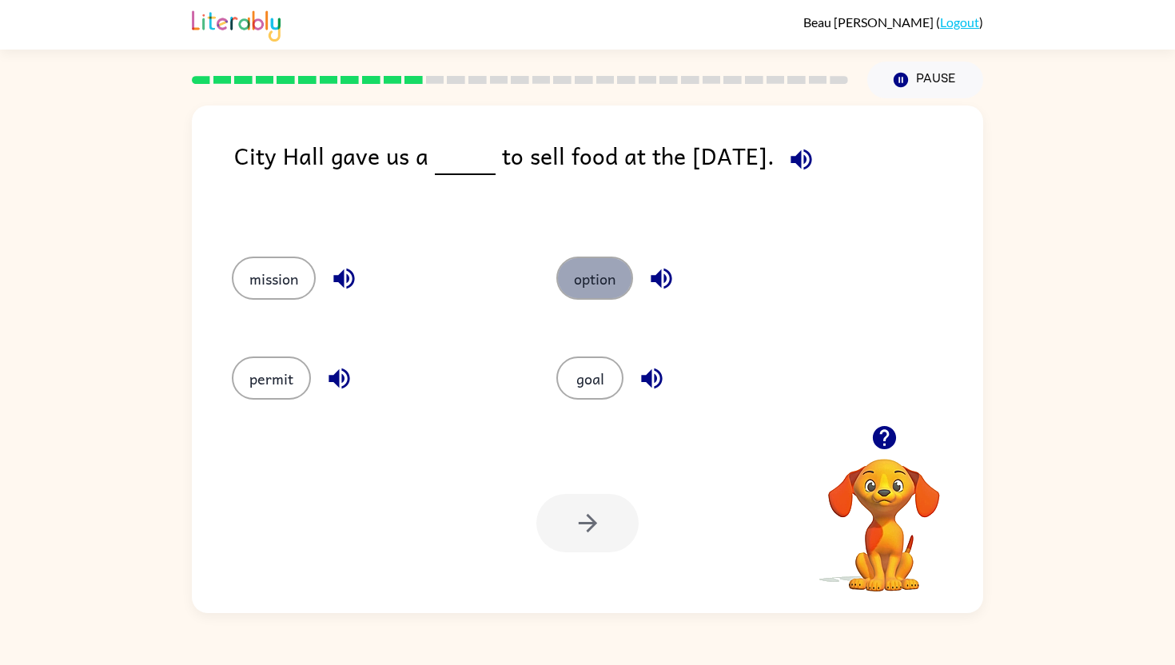
click at [602, 277] on button "option" at bounding box center [594, 277] width 77 height 43
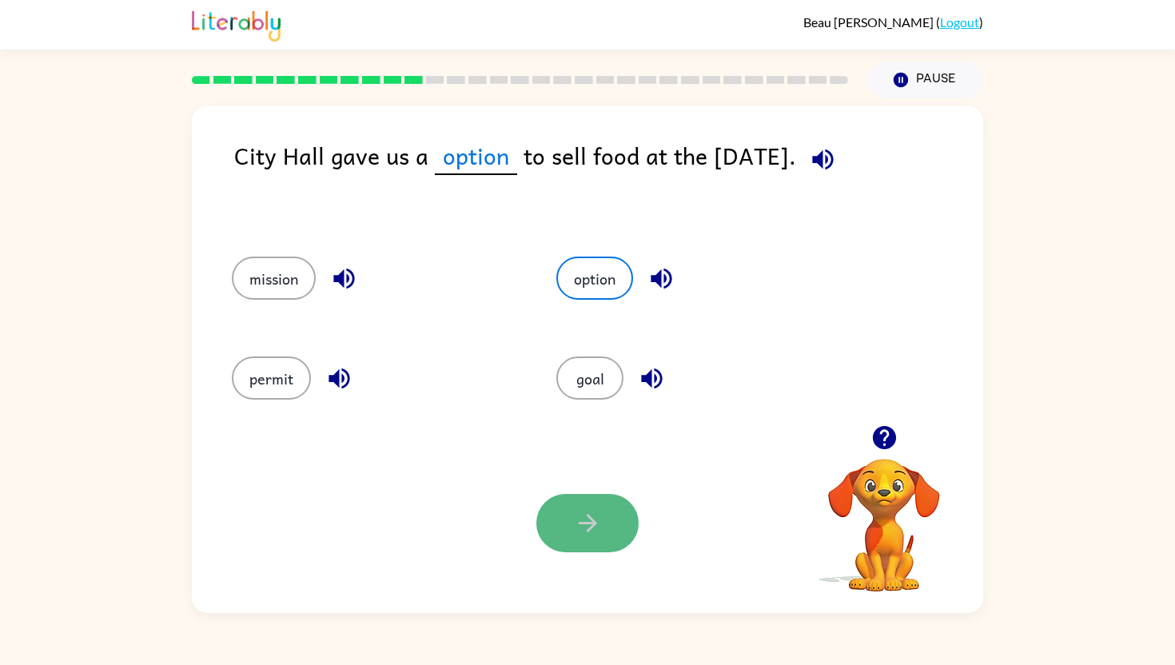
click at [573, 543] on button "button" at bounding box center [587, 523] width 102 height 58
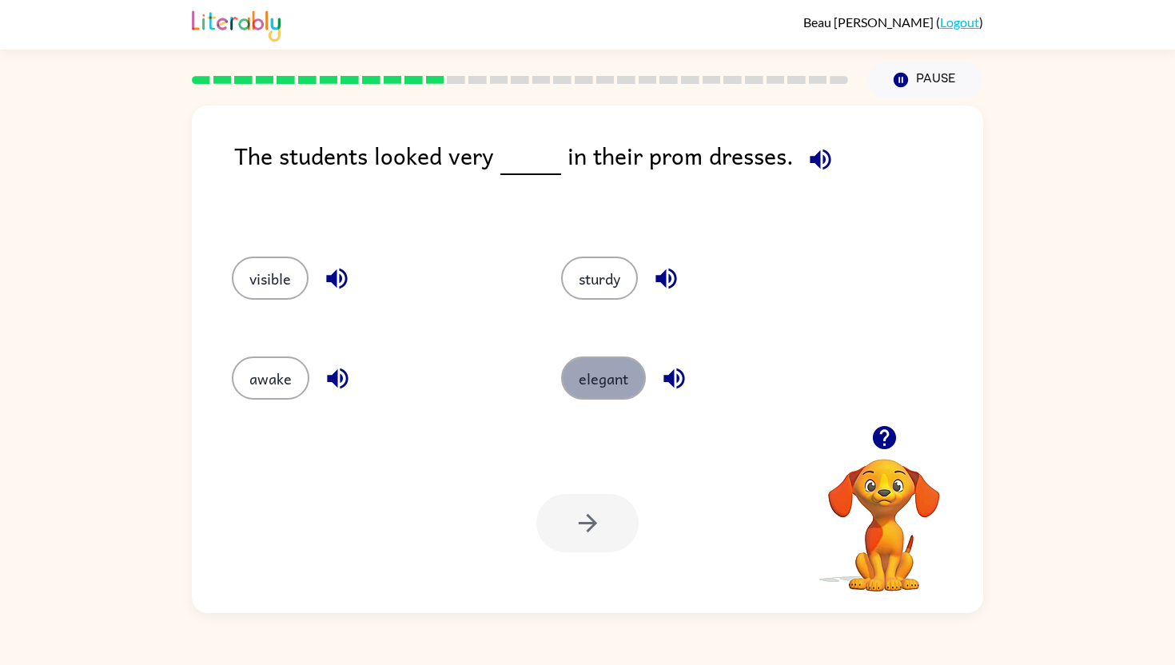
click at [618, 374] on button "elegant" at bounding box center [603, 377] width 85 height 43
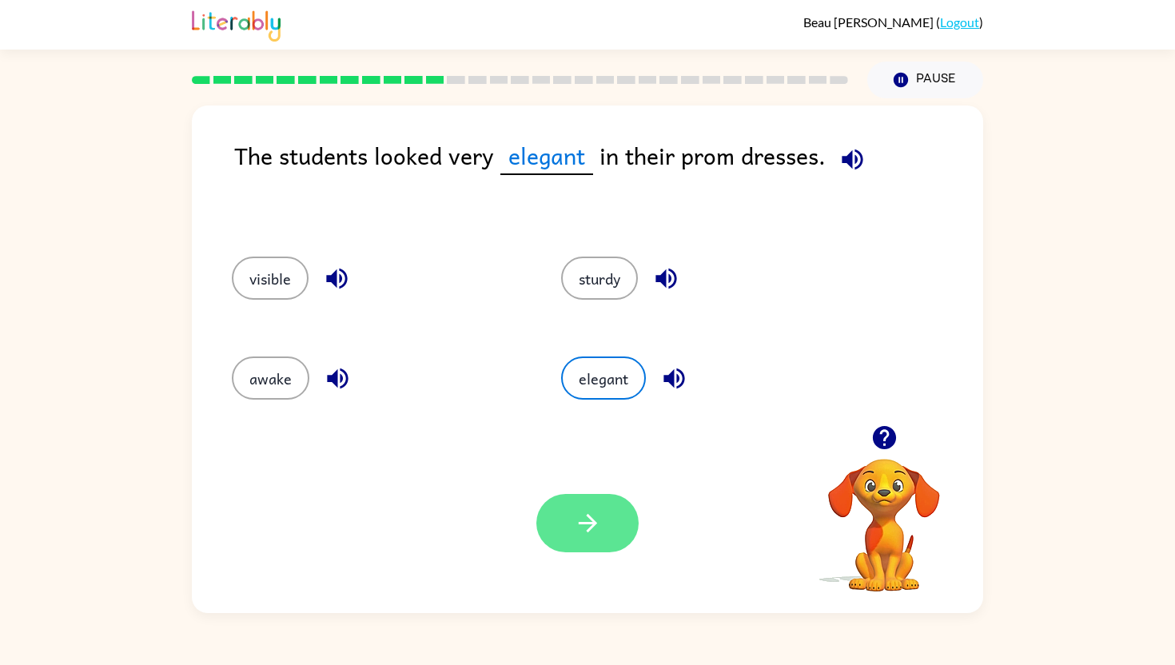
click at [598, 521] on icon "button" at bounding box center [588, 523] width 28 height 28
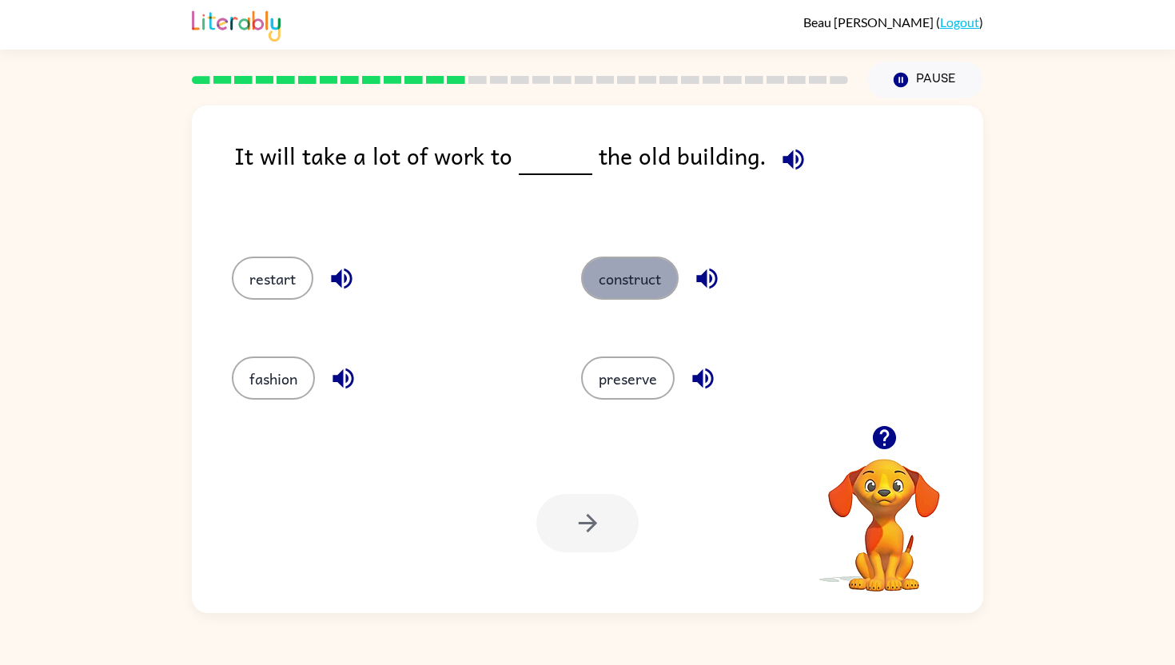
click at [624, 282] on button "construct" at bounding box center [629, 277] width 97 height 43
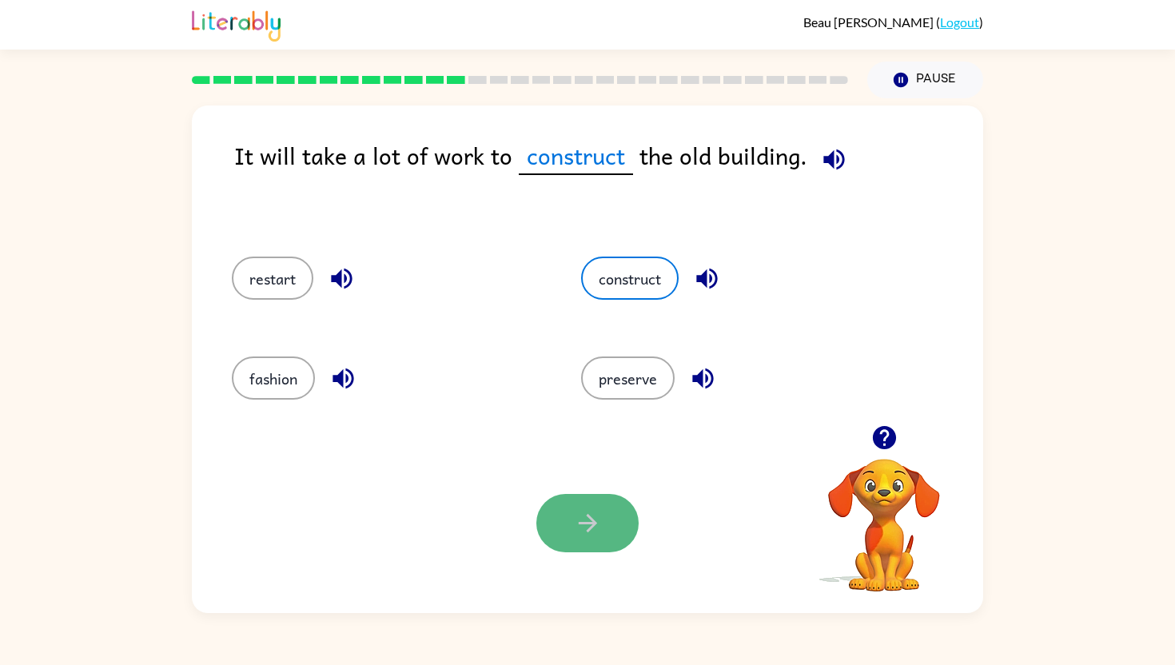
click at [576, 545] on button "button" at bounding box center [587, 523] width 102 height 58
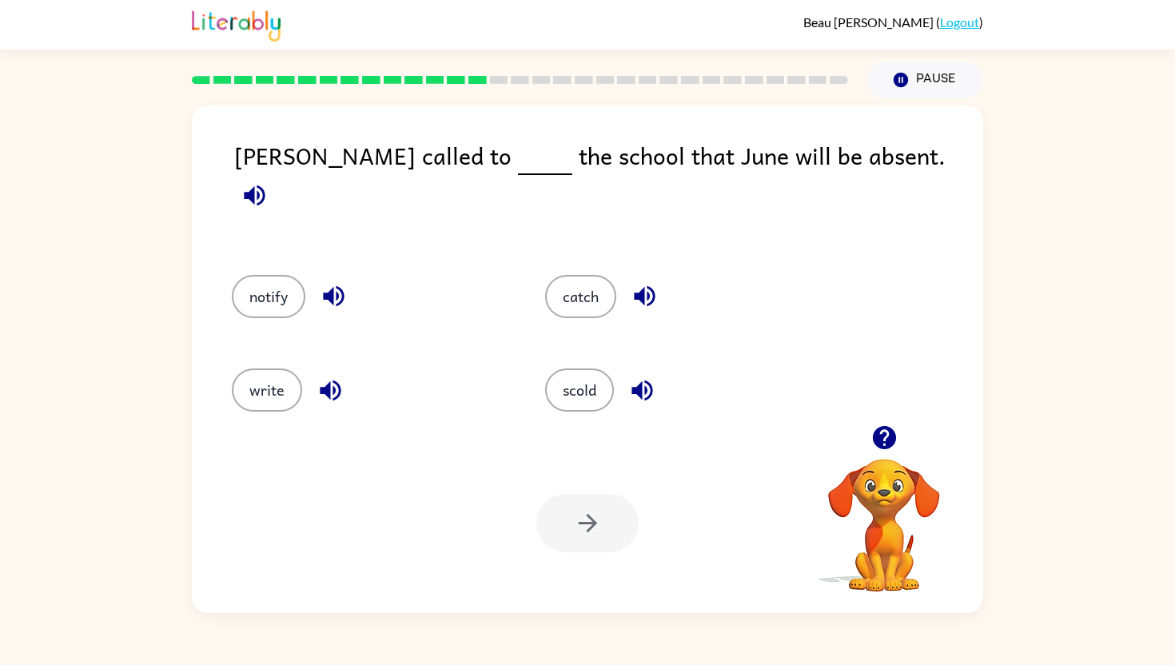
click at [222, 296] on div "notify" at bounding box center [357, 291] width 313 height 93
click at [257, 286] on button "notify" at bounding box center [269, 296] width 74 height 43
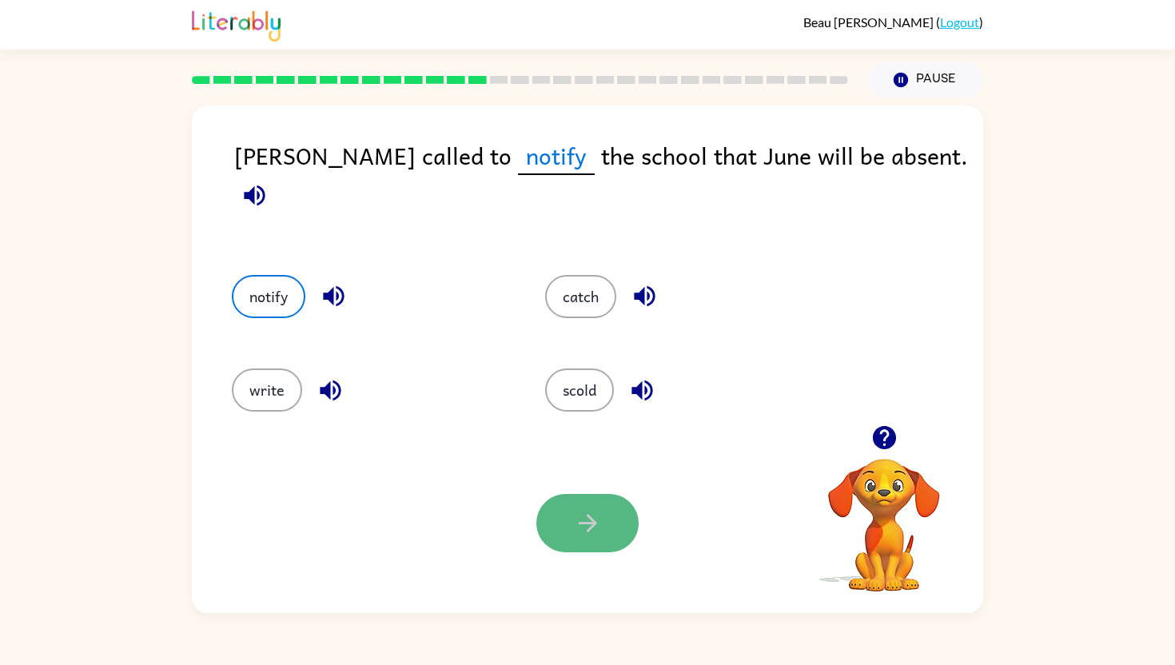
click at [585, 535] on icon "button" at bounding box center [588, 523] width 28 height 28
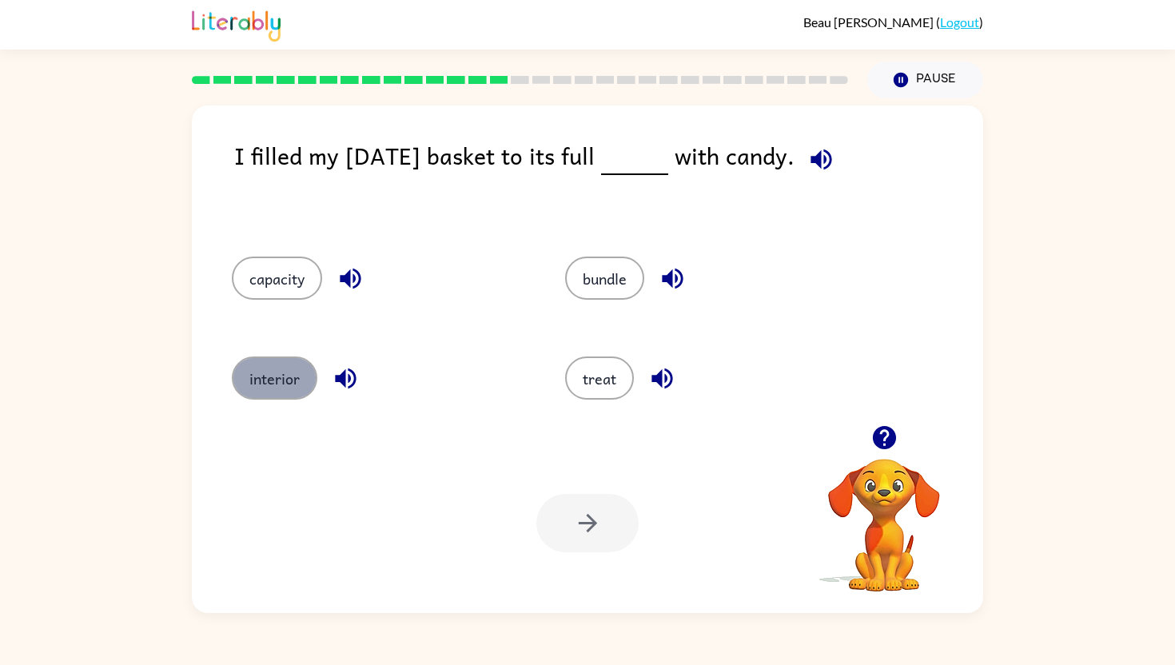
click at [270, 388] on button "interior" at bounding box center [274, 377] width 85 height 43
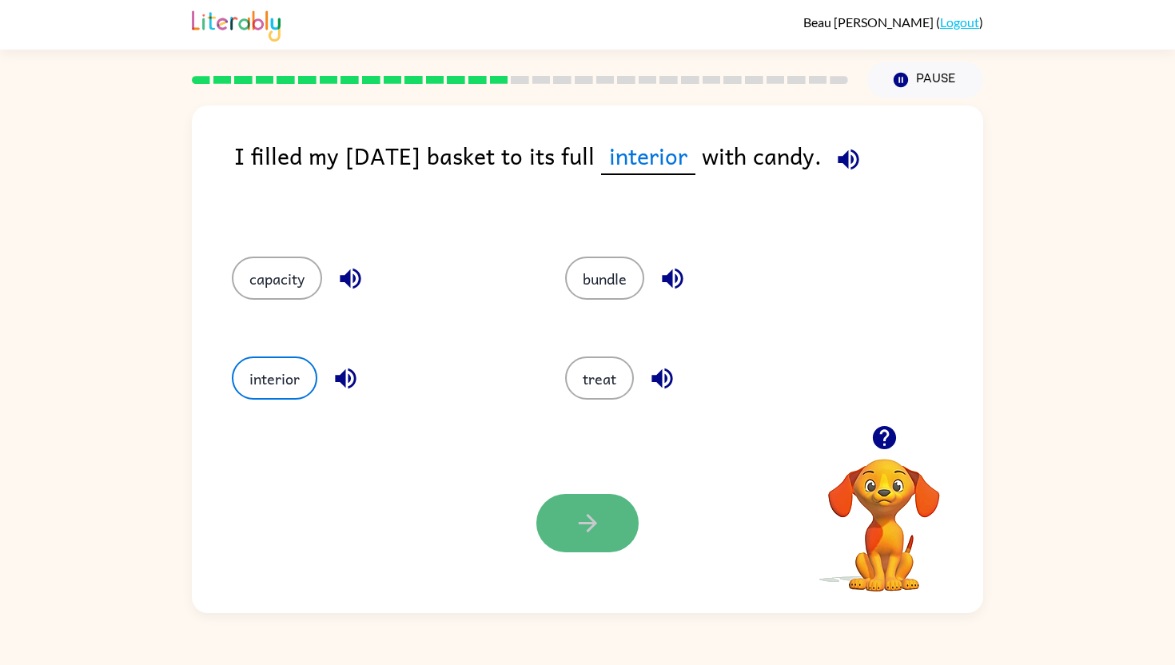
click at [622, 522] on button "button" at bounding box center [587, 523] width 102 height 58
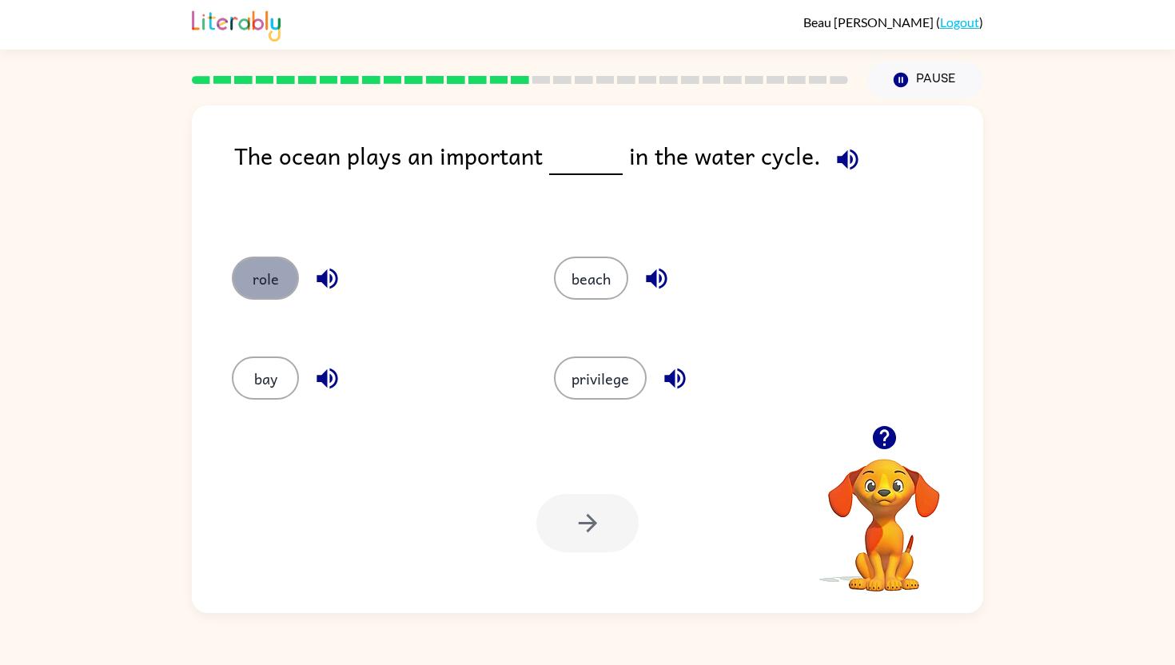
click at [273, 280] on button "role" at bounding box center [265, 277] width 67 height 43
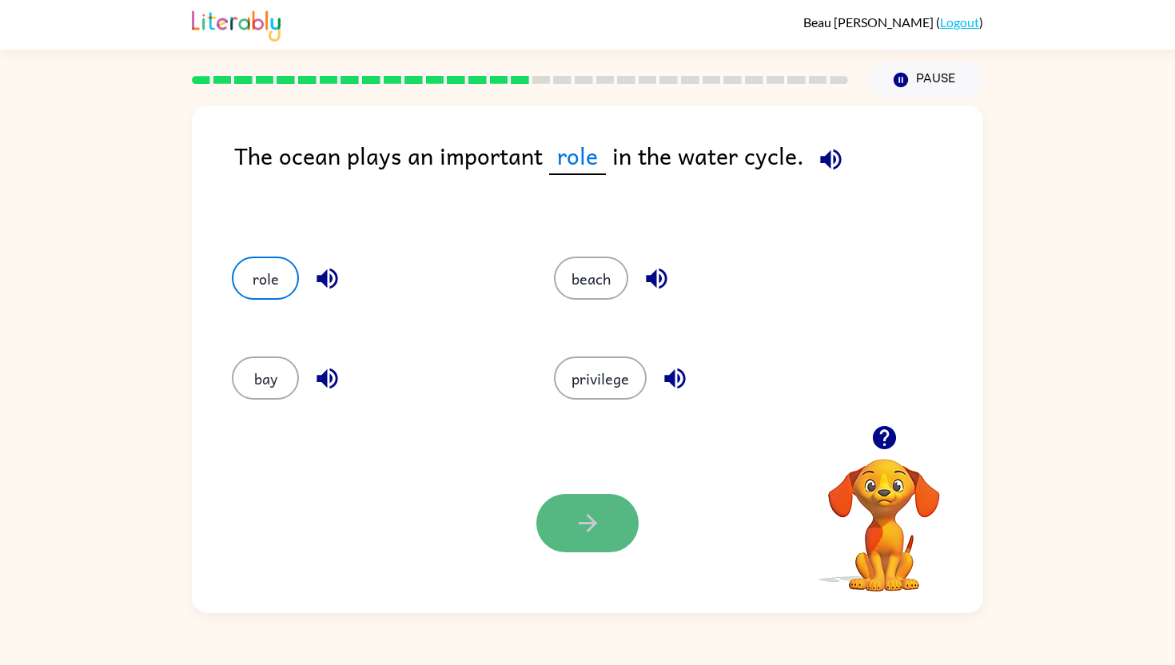
click at [616, 527] on button "button" at bounding box center [587, 523] width 102 height 58
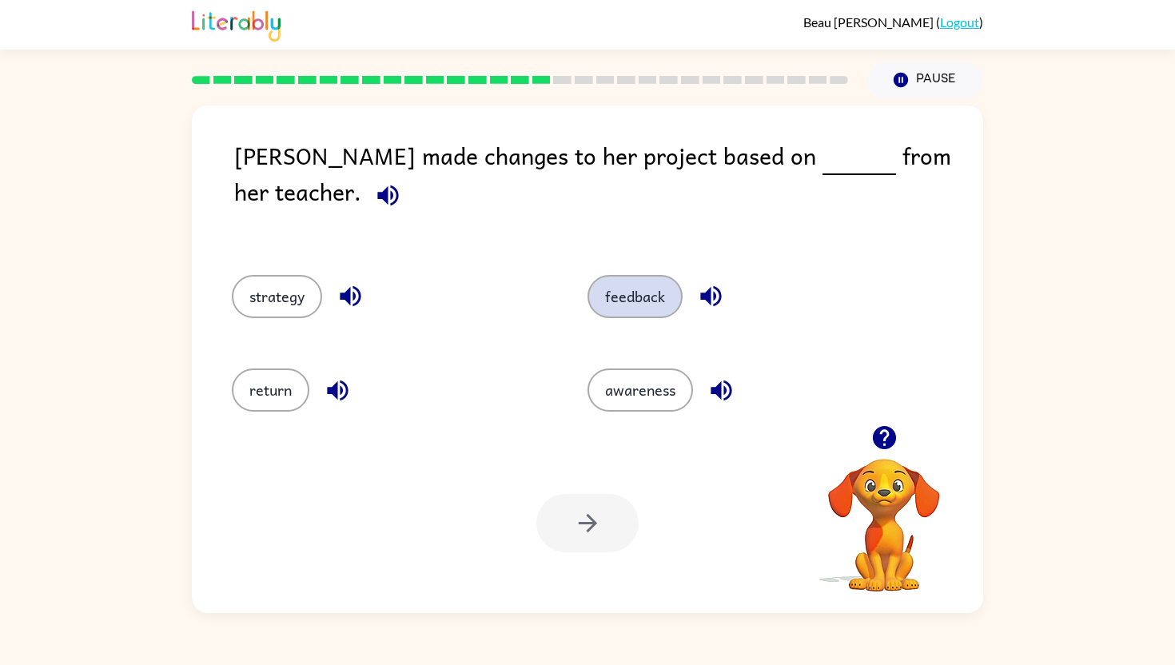
click at [654, 289] on button "feedback" at bounding box center [634, 296] width 95 height 43
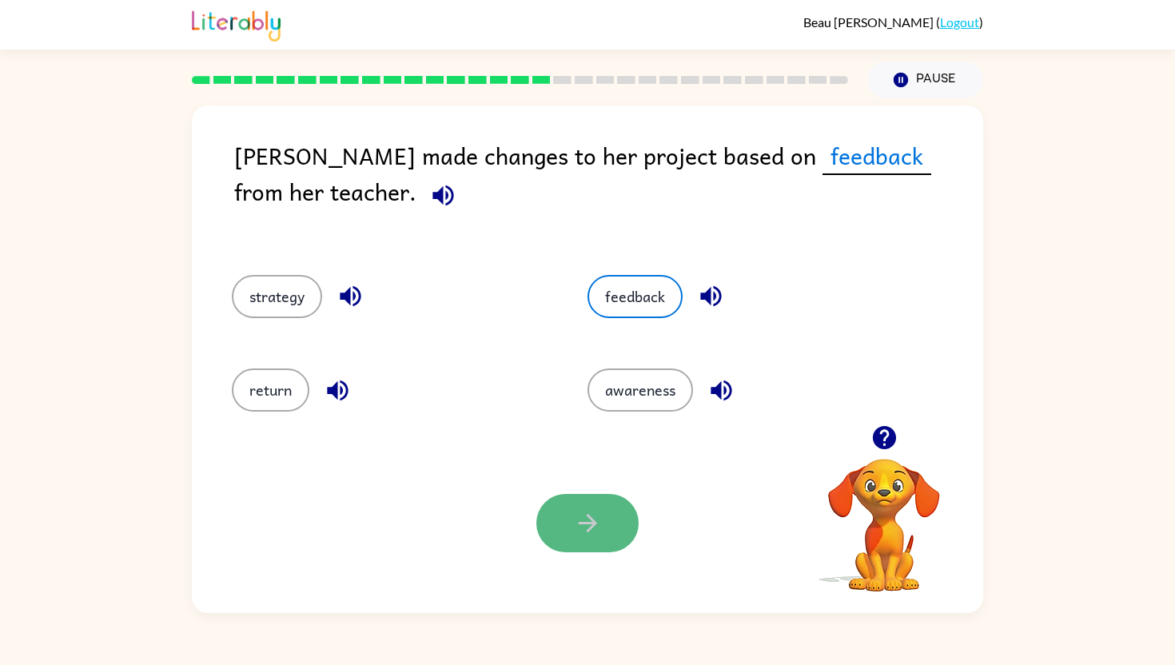
click at [578, 521] on icon "button" at bounding box center [588, 523] width 28 height 28
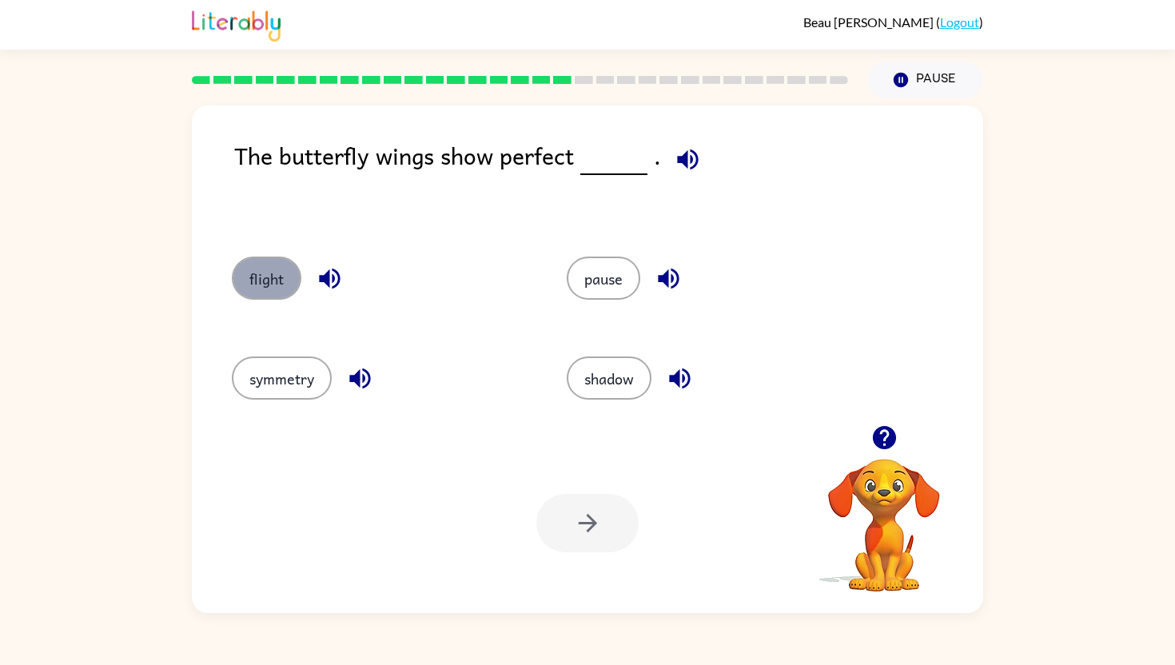
click at [260, 272] on button "flight" at bounding box center [267, 277] width 70 height 43
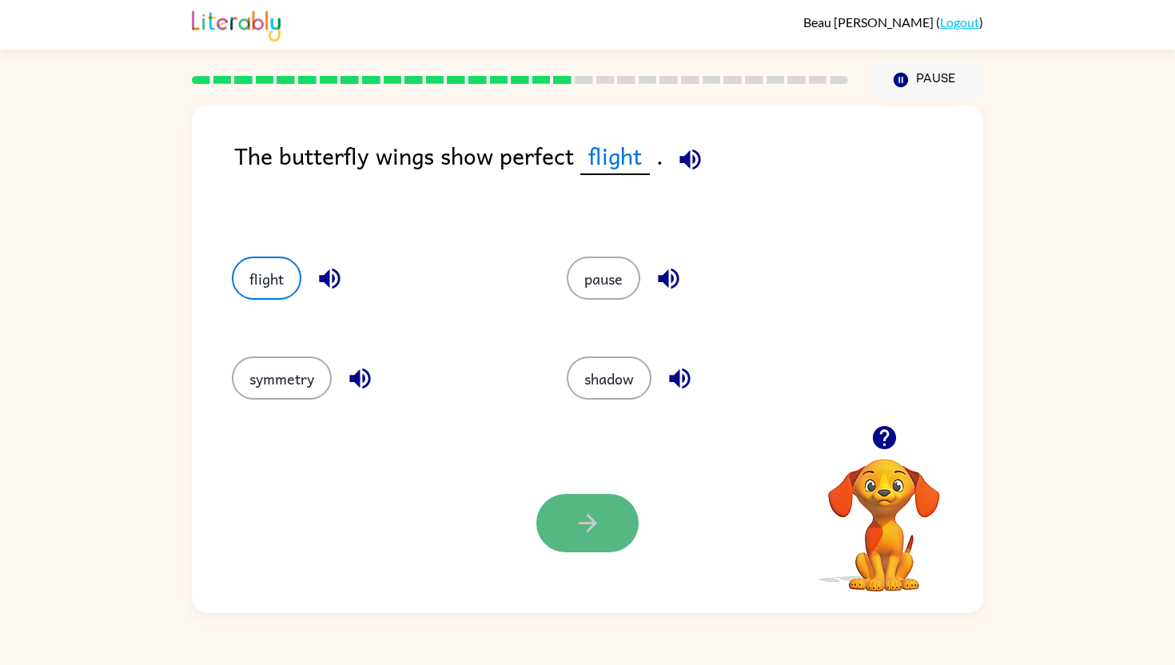
click at [602, 518] on button "button" at bounding box center [587, 523] width 102 height 58
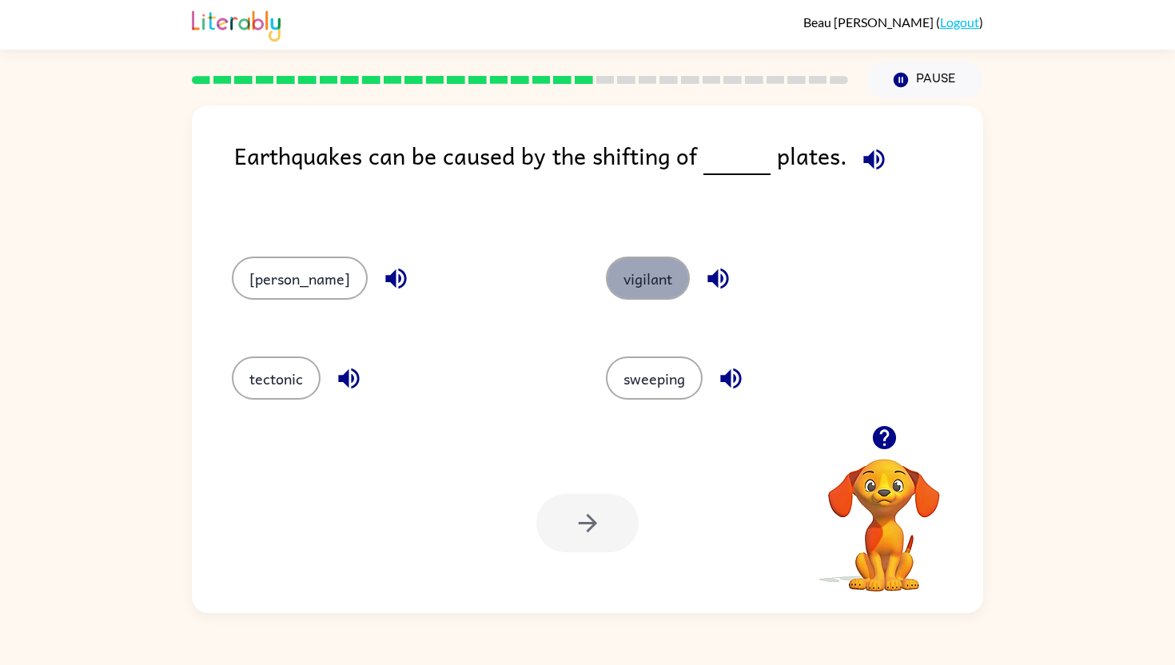
click at [630, 268] on button "vigilant" at bounding box center [648, 277] width 84 height 43
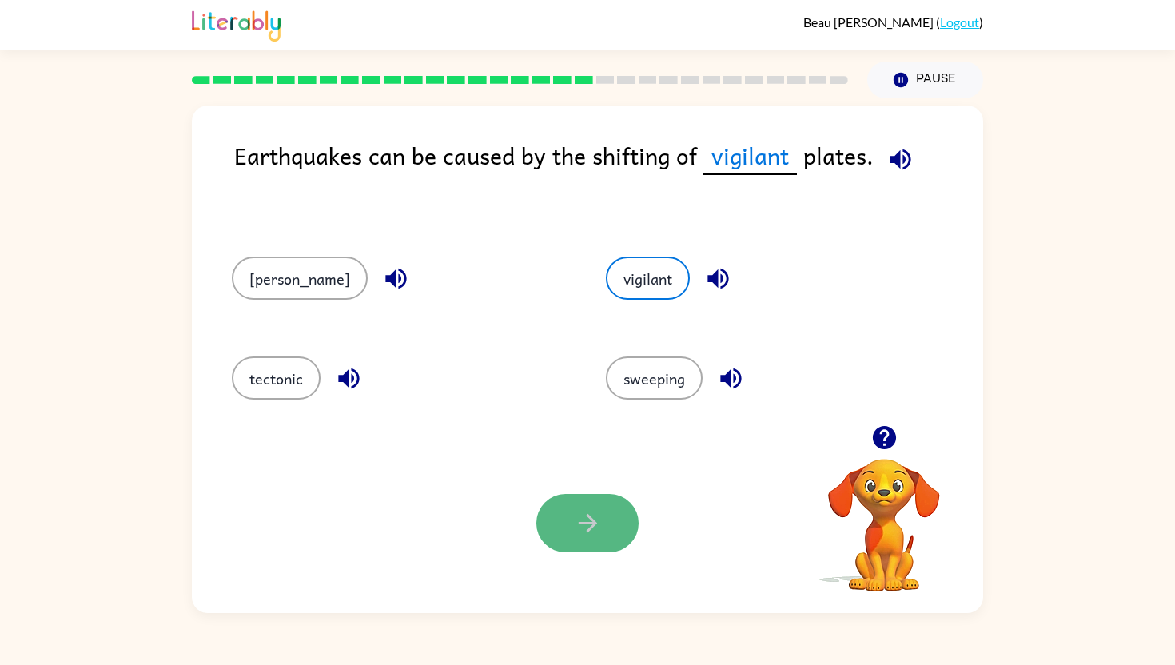
click at [590, 531] on icon "button" at bounding box center [588, 523] width 28 height 28
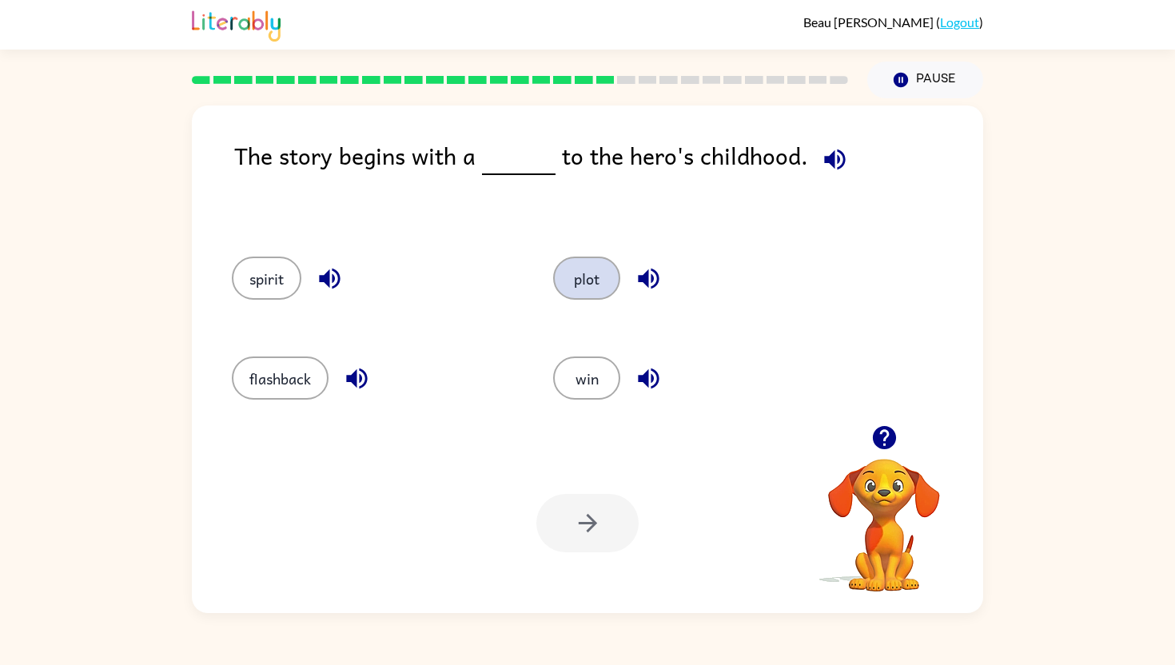
click at [578, 278] on button "plot" at bounding box center [586, 277] width 67 height 43
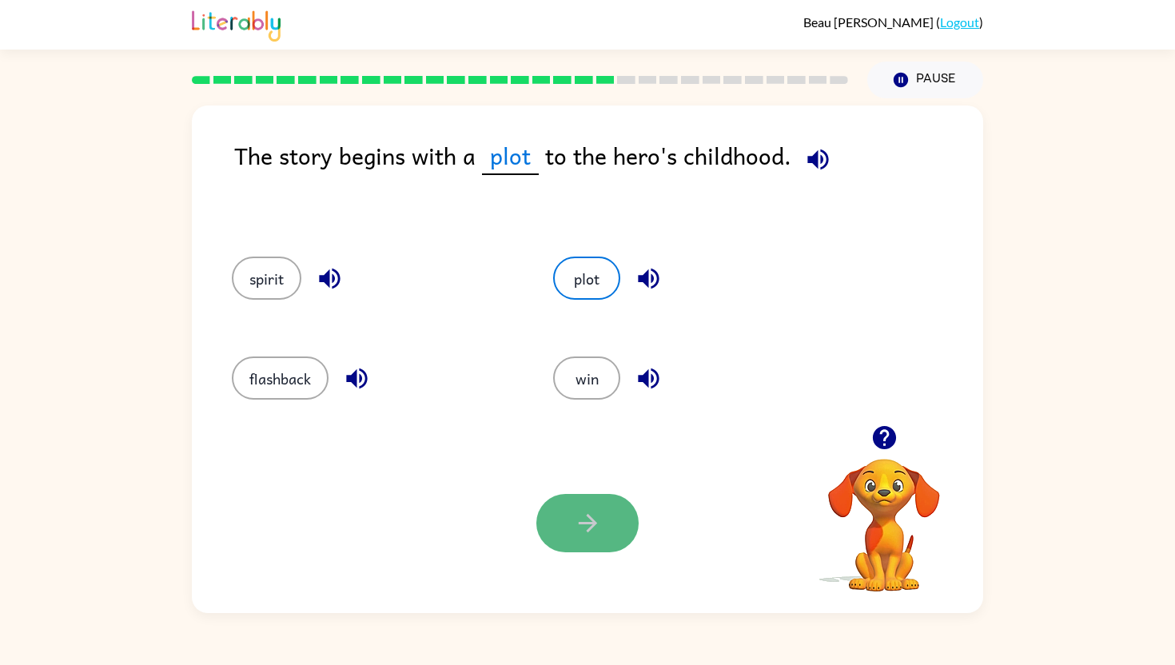
click at [594, 543] on button "button" at bounding box center [587, 523] width 102 height 58
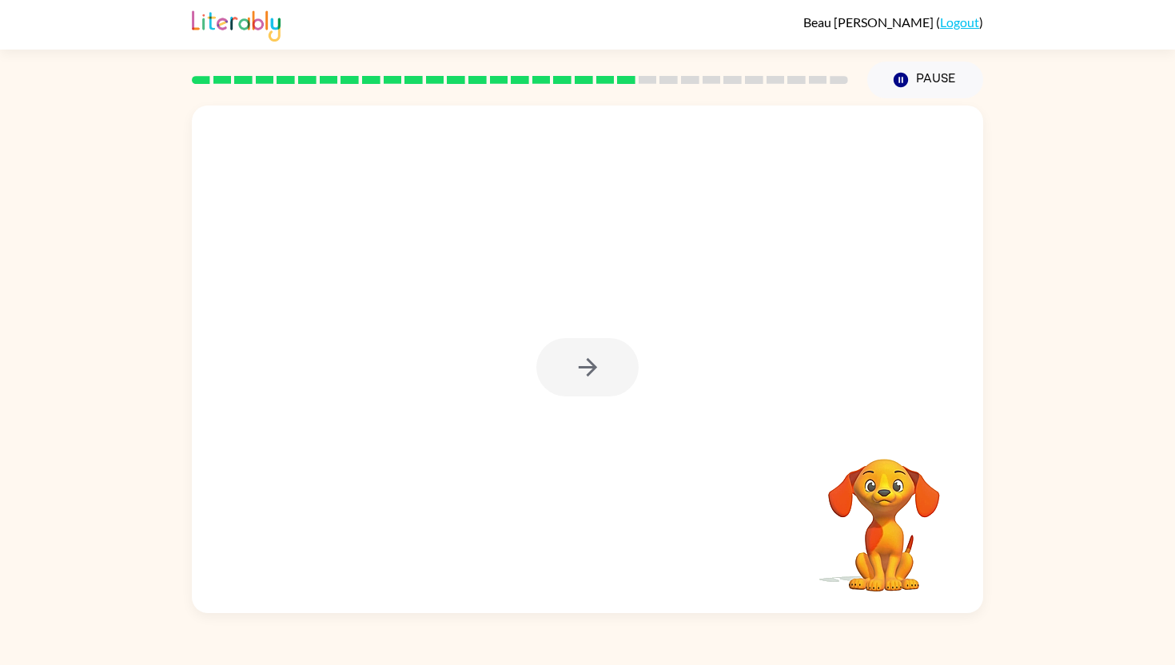
click at [596, 368] on div at bounding box center [587, 367] width 102 height 58
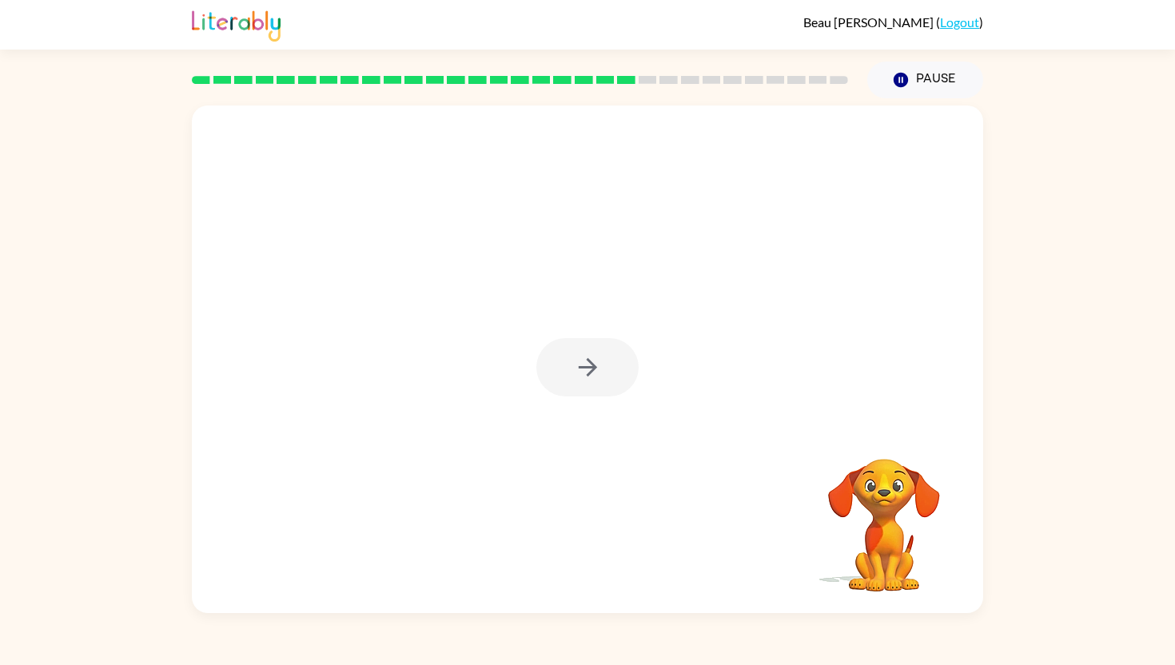
click at [596, 368] on div at bounding box center [587, 367] width 102 height 58
click at [599, 366] on div at bounding box center [587, 367] width 102 height 58
click at [598, 366] on icon "button" at bounding box center [588, 367] width 28 height 28
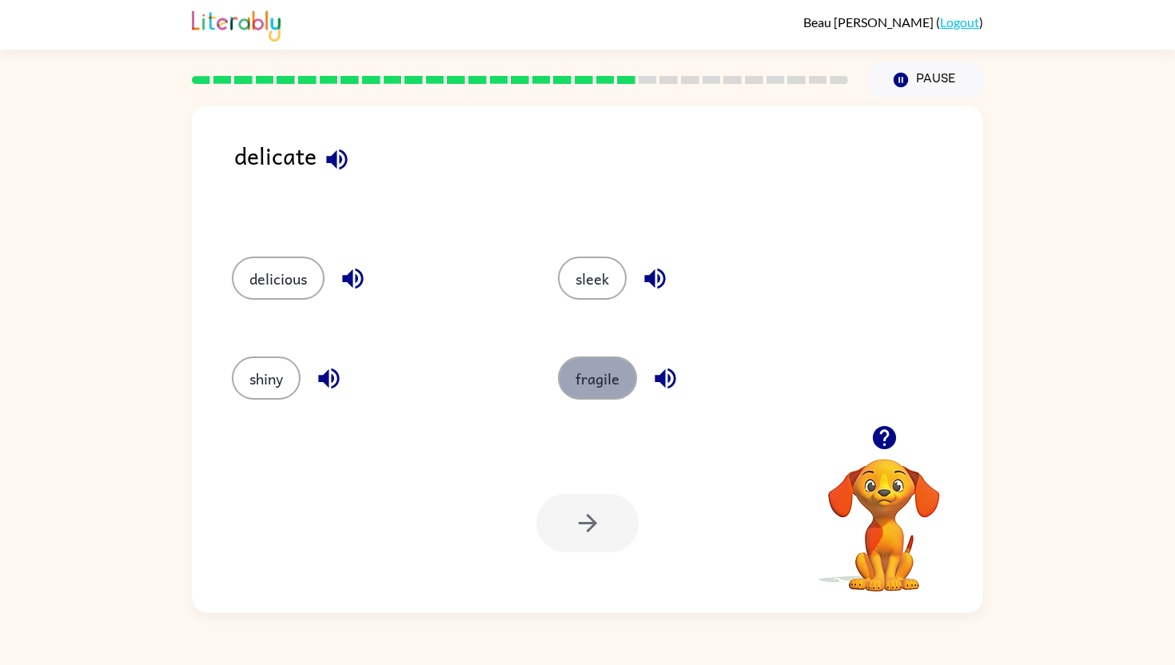
click at [594, 382] on button "fragile" at bounding box center [597, 377] width 79 height 43
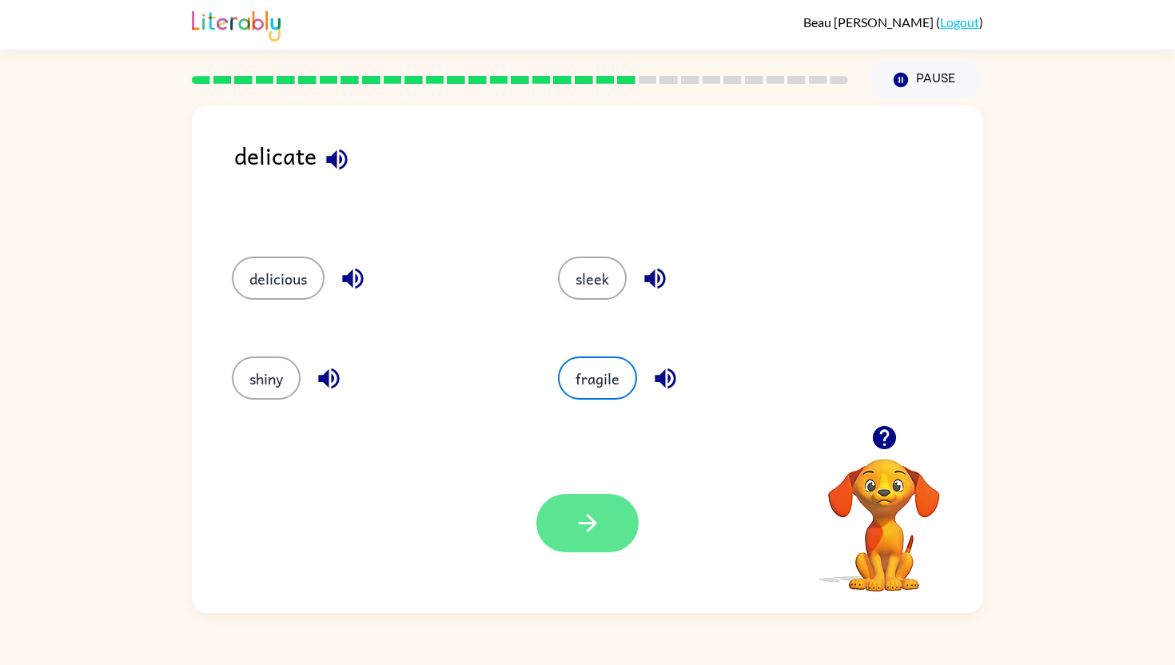
click at [612, 526] on button "button" at bounding box center [587, 523] width 102 height 58
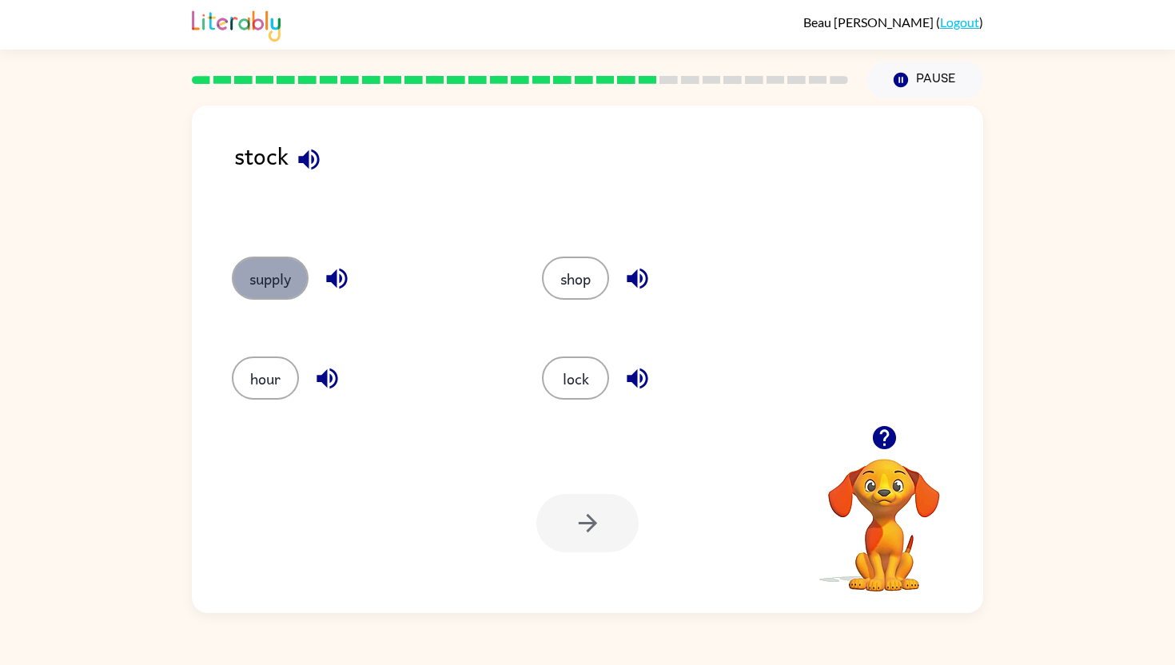
click at [272, 283] on button "supply" at bounding box center [270, 277] width 77 height 43
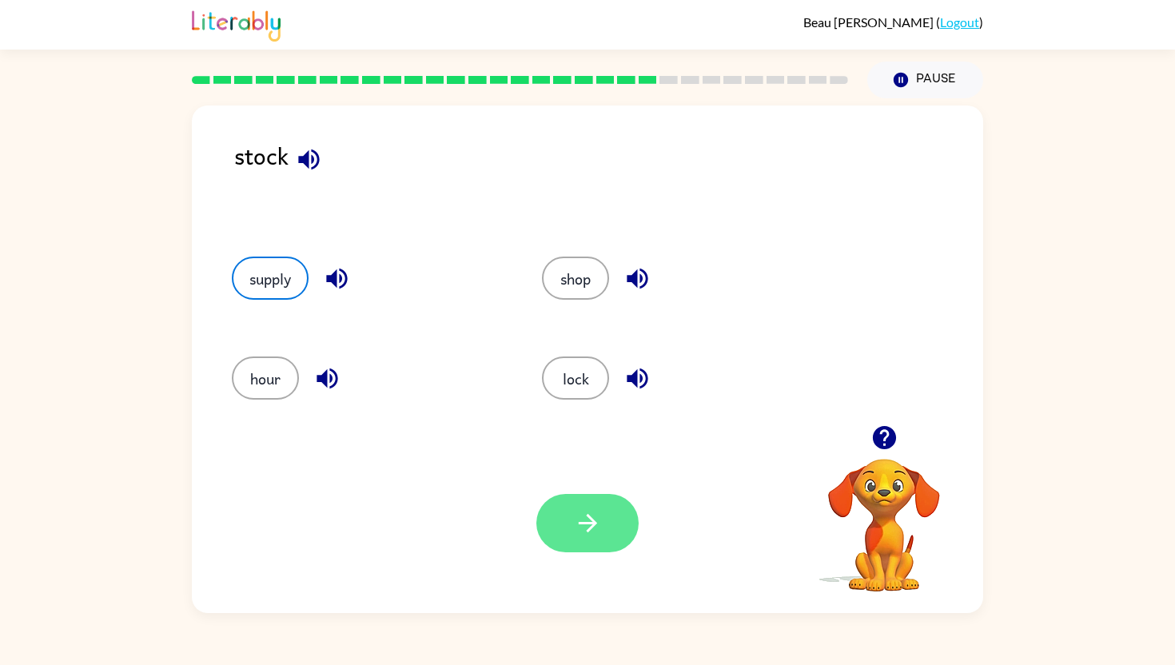
click at [615, 525] on button "button" at bounding box center [587, 523] width 102 height 58
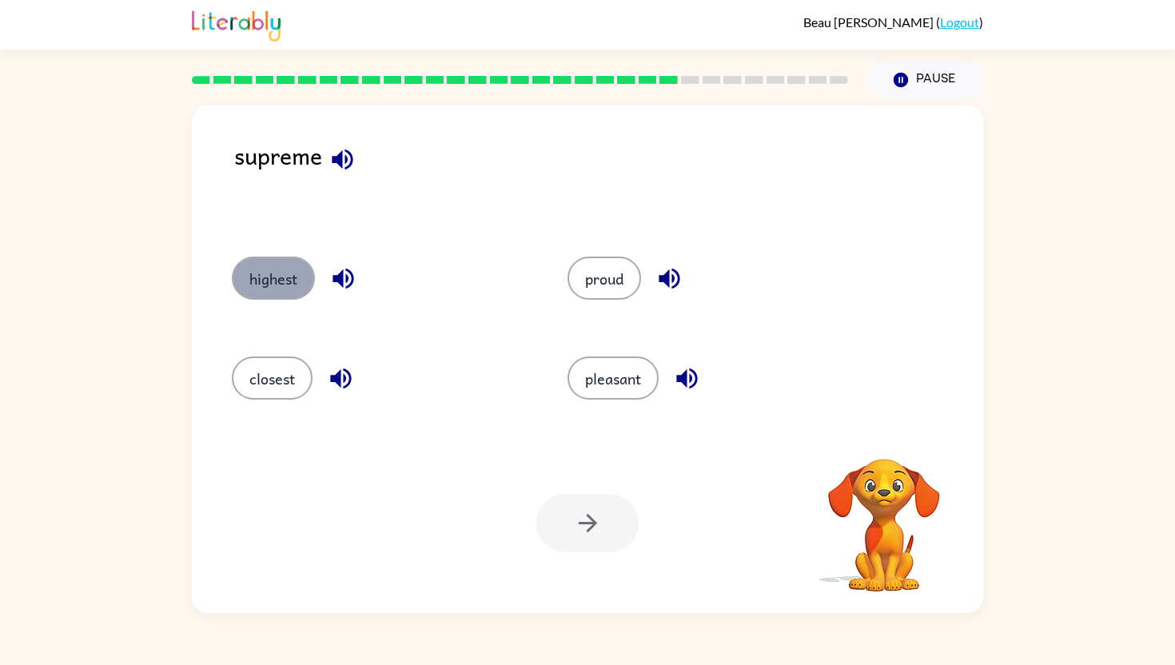
click at [300, 277] on button "highest" at bounding box center [273, 277] width 83 height 43
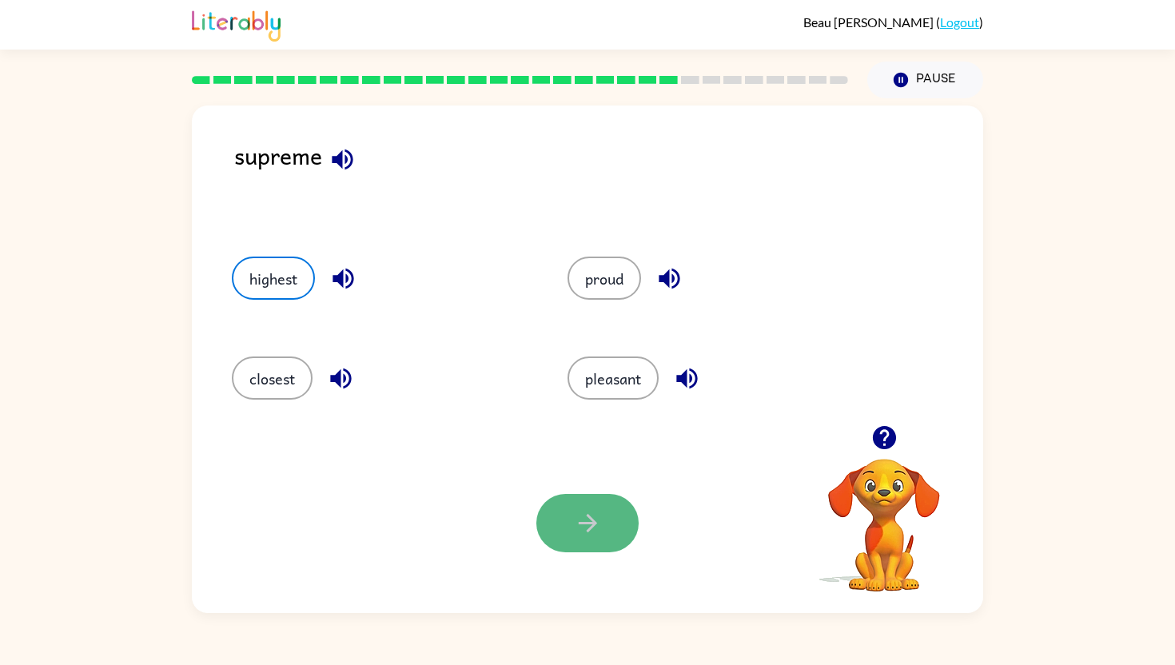
click at [615, 522] on button "button" at bounding box center [587, 523] width 102 height 58
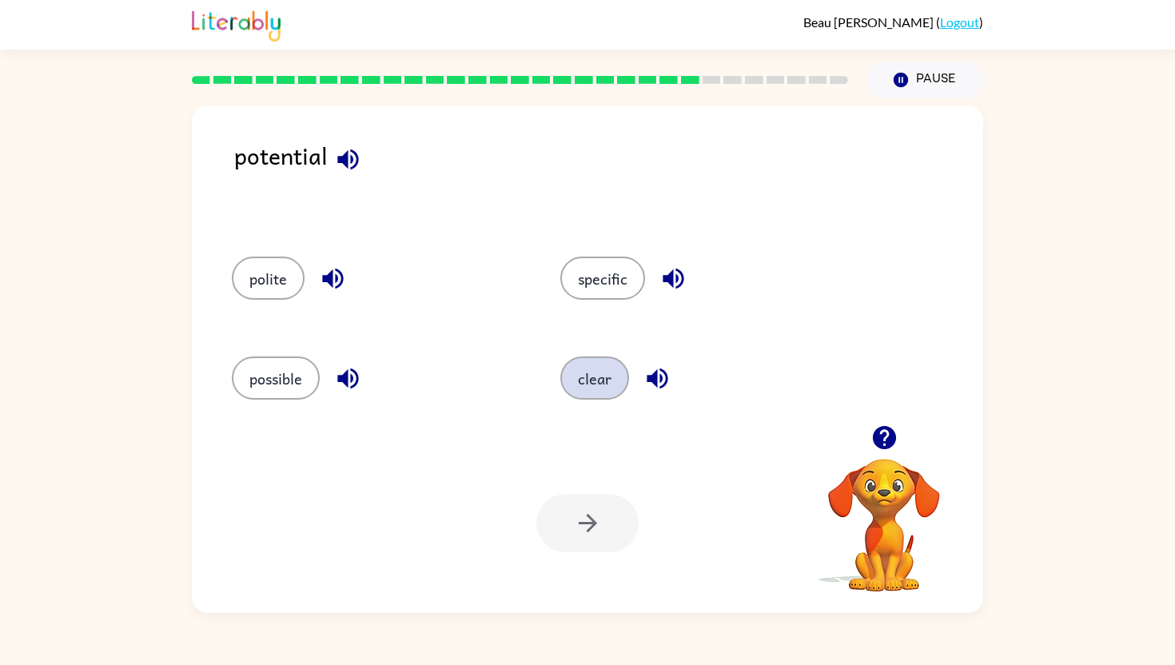
click at [605, 388] on button "clear" at bounding box center [594, 377] width 69 height 43
click at [598, 550] on button "button" at bounding box center [587, 523] width 102 height 58
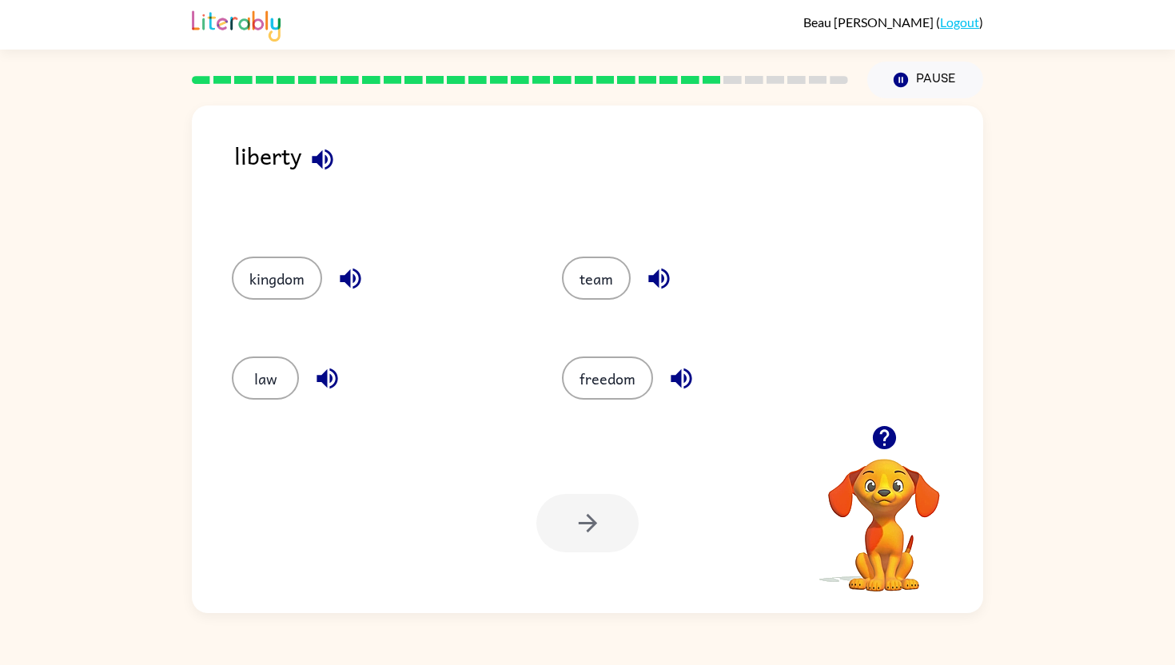
click at [611, 416] on div "freedom" at bounding box center [696, 376] width 330 height 100
click at [607, 391] on button "freedom" at bounding box center [607, 377] width 91 height 43
click at [593, 512] on icon "button" at bounding box center [588, 523] width 28 height 28
click at [271, 390] on button "small" at bounding box center [267, 377] width 70 height 43
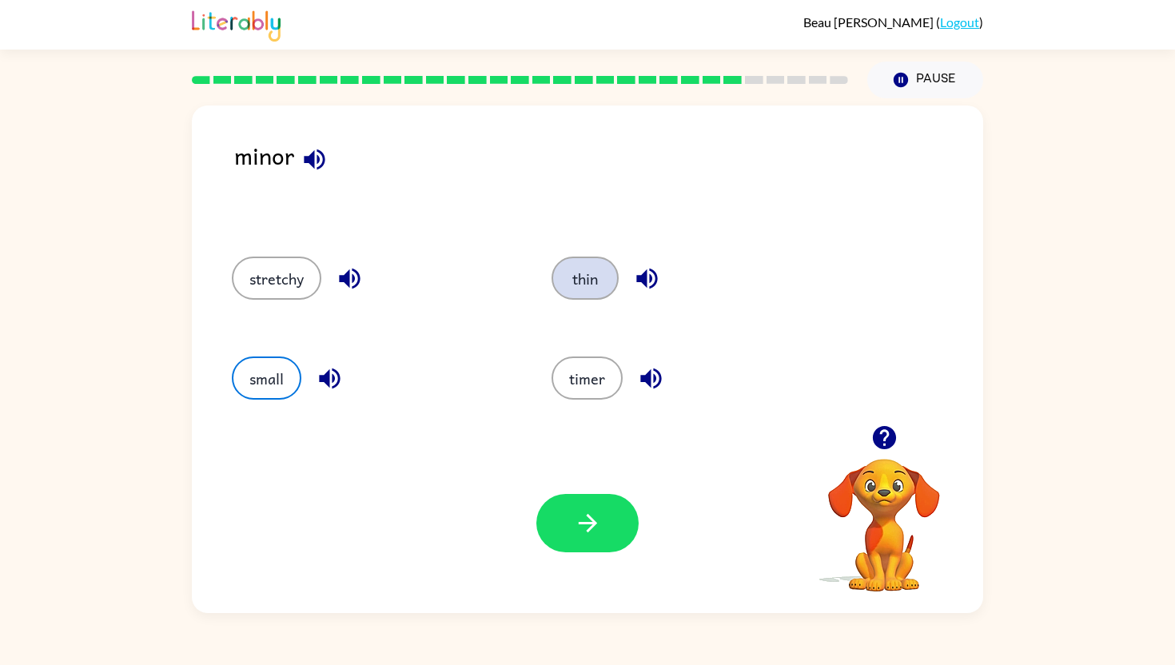
click at [585, 277] on button "thin" at bounding box center [584, 277] width 67 height 43
click at [575, 377] on button "timer" at bounding box center [586, 377] width 71 height 43
click at [580, 276] on button "thin" at bounding box center [584, 277] width 67 height 43
click at [586, 547] on button "button" at bounding box center [587, 523] width 102 height 58
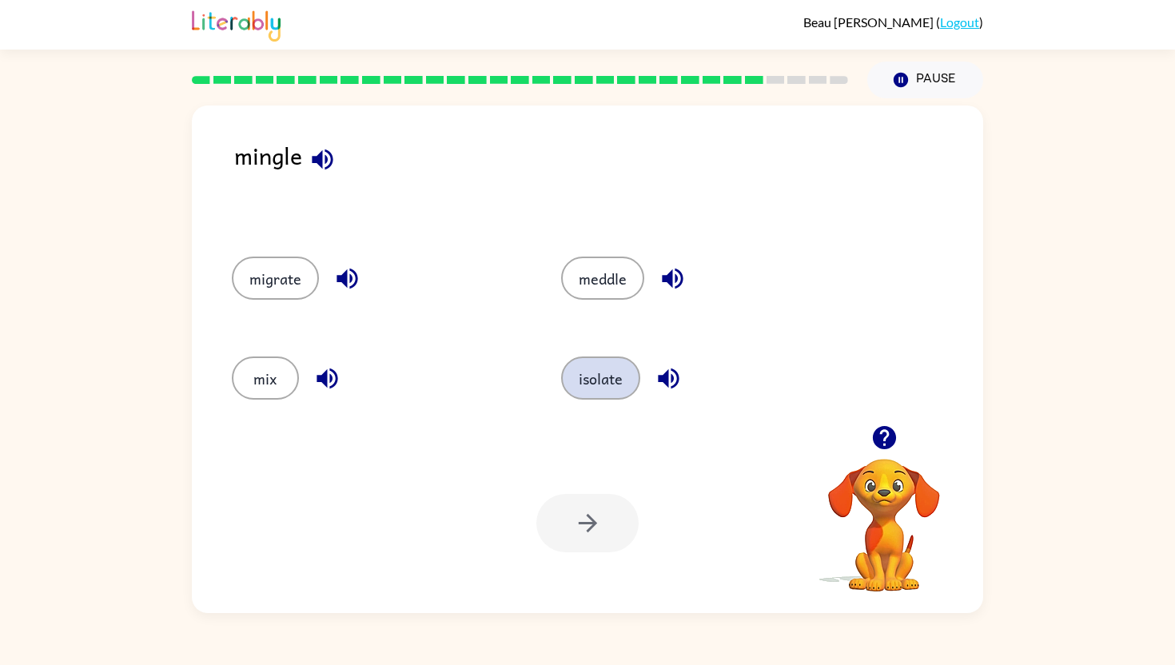
click at [585, 370] on button "isolate" at bounding box center [600, 377] width 79 height 43
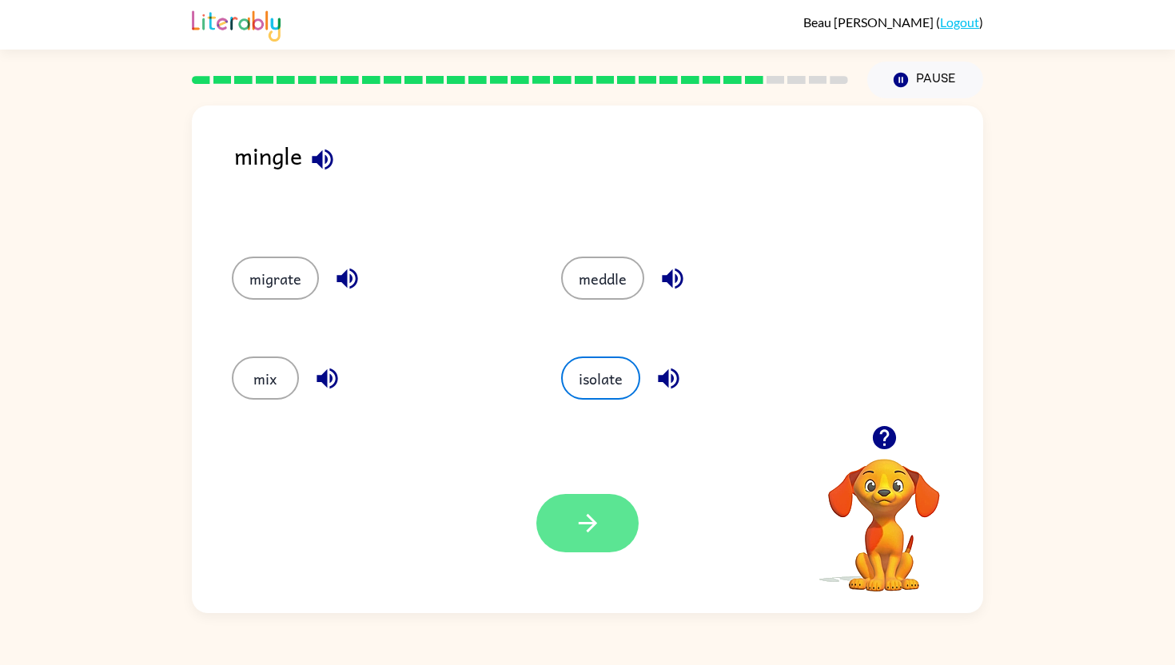
click at [585, 523] on icon "button" at bounding box center [587, 523] width 18 height 18
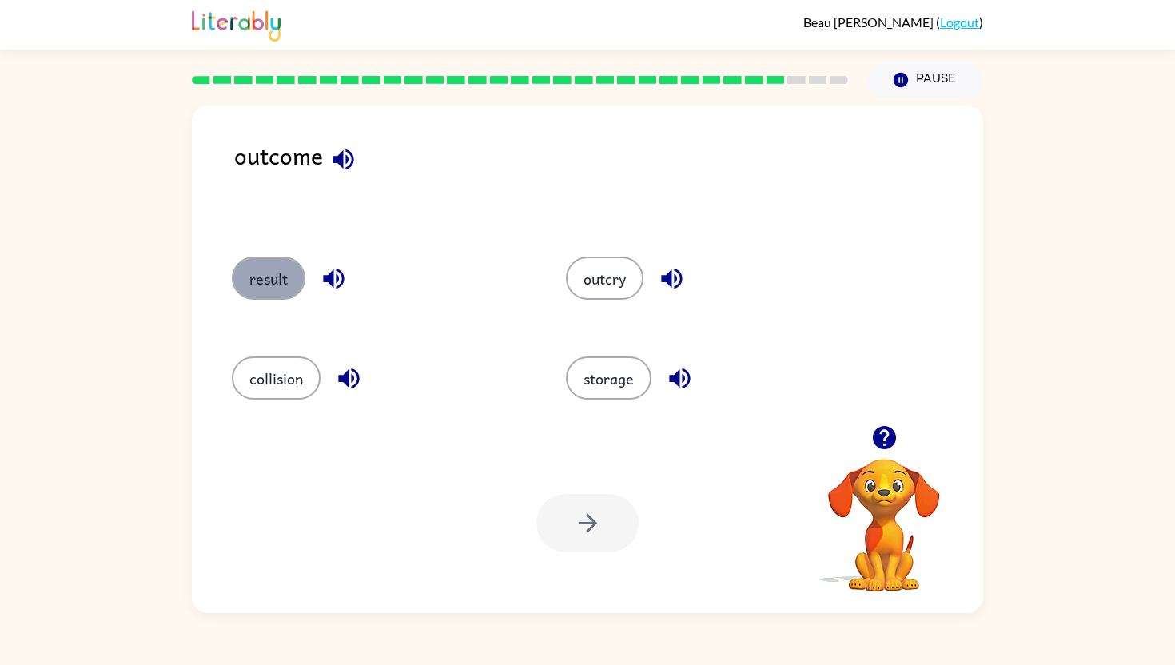
click at [304, 272] on button "result" at bounding box center [269, 277] width 74 height 43
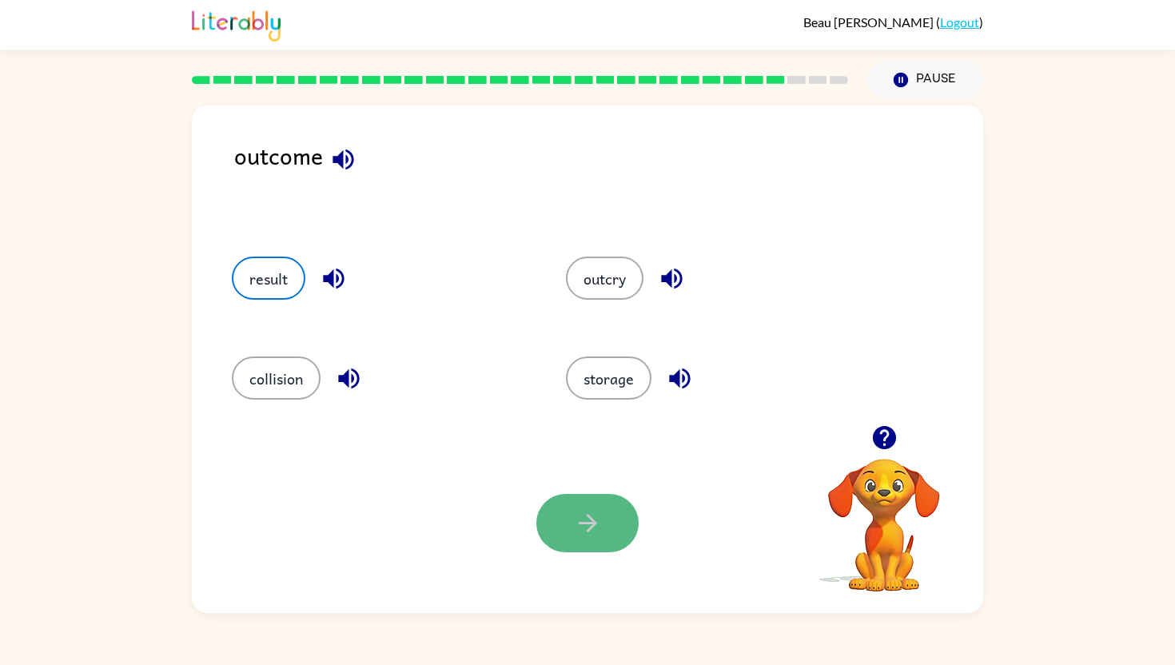
click at [578, 519] on icon "button" at bounding box center [588, 523] width 28 height 28
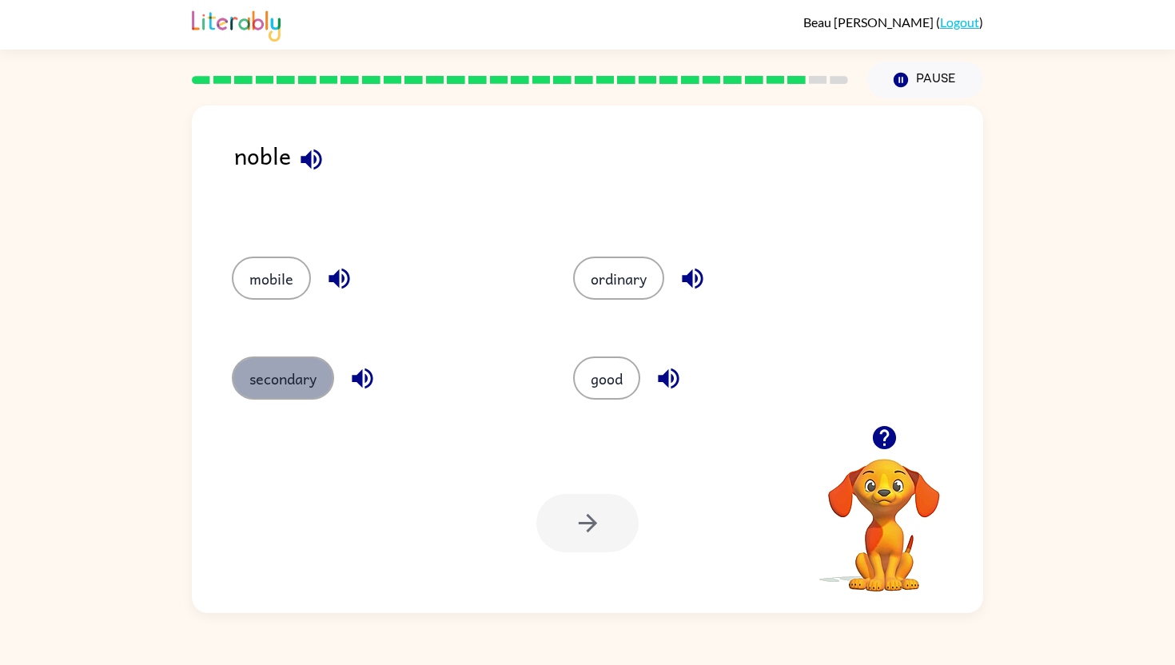
click at [279, 375] on button "secondary" at bounding box center [283, 377] width 102 height 43
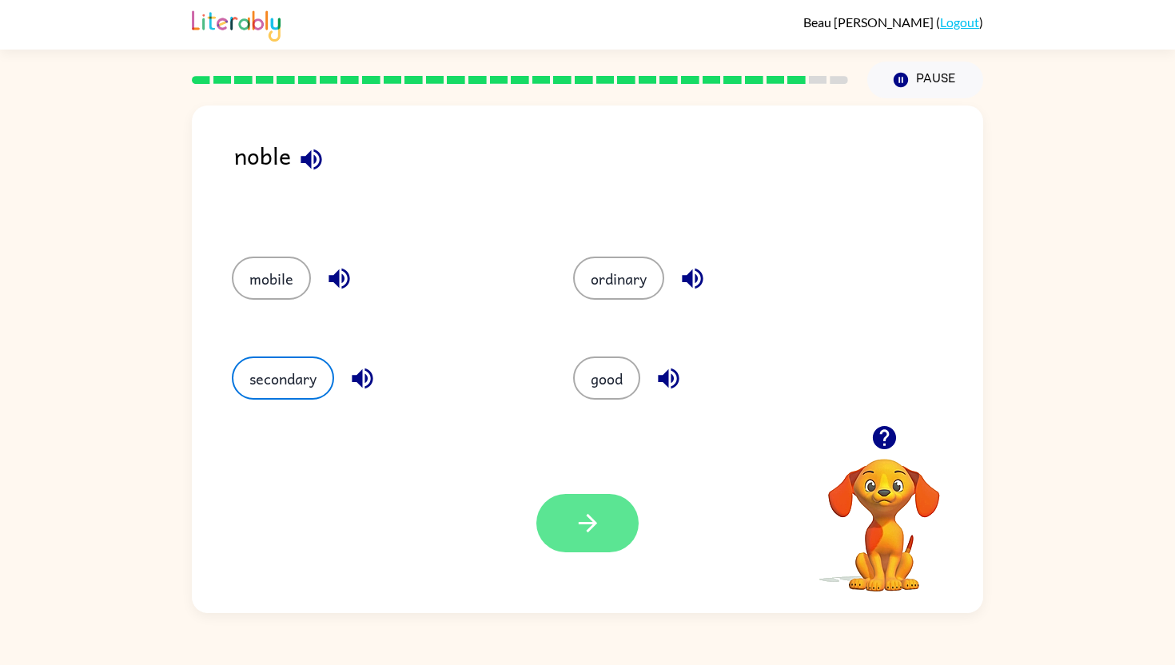
click at [594, 523] on icon "button" at bounding box center [587, 523] width 18 height 18
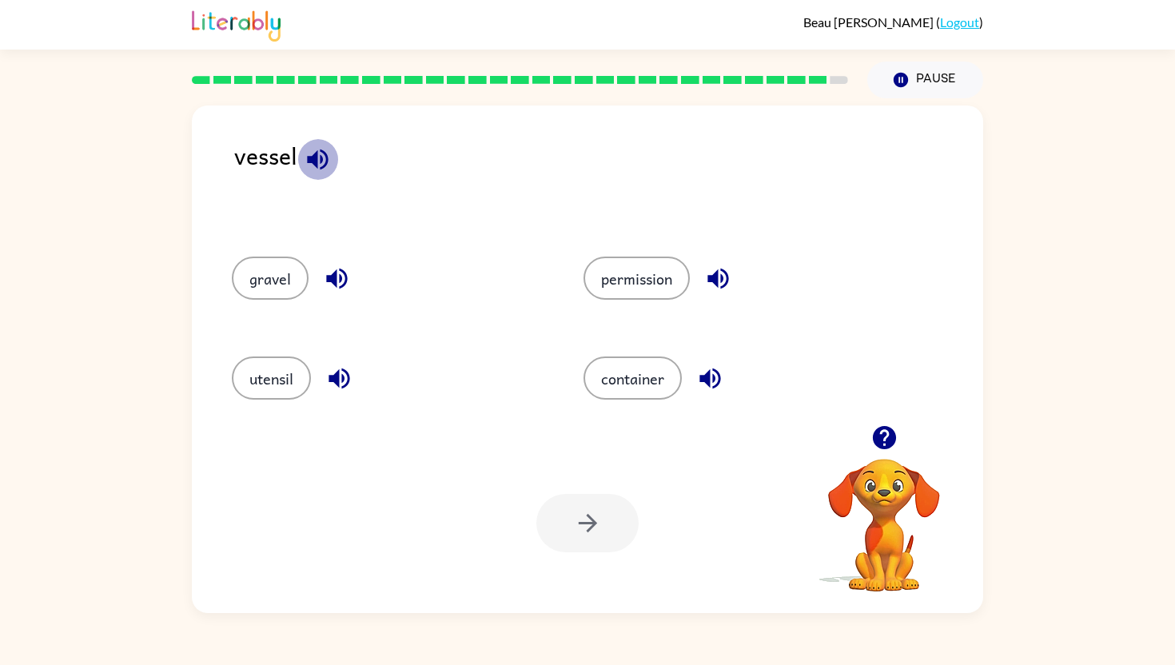
click at [331, 160] on button "button" at bounding box center [317, 159] width 41 height 41
click at [274, 369] on button "utensil" at bounding box center [271, 377] width 79 height 43
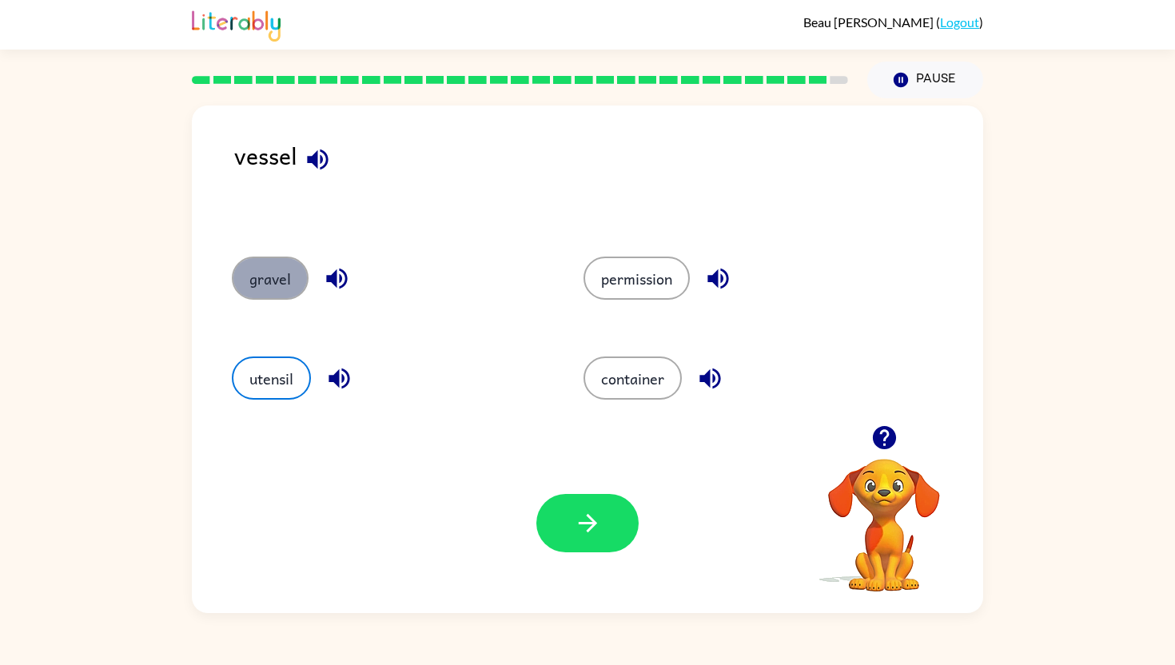
click at [268, 281] on button "gravel" at bounding box center [270, 277] width 77 height 43
click at [272, 388] on button "utensil" at bounding box center [271, 377] width 79 height 43
click at [246, 272] on button "gravel" at bounding box center [270, 277] width 77 height 43
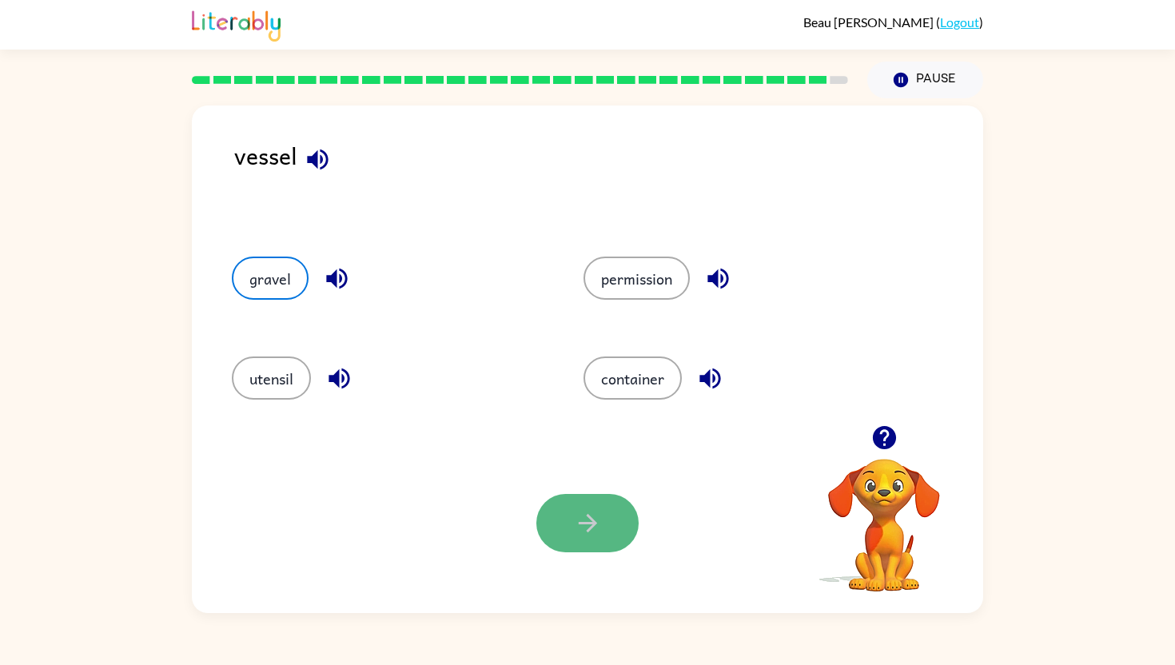
click at [603, 533] on button "button" at bounding box center [587, 523] width 102 height 58
